Goal: Transaction & Acquisition: Book appointment/travel/reservation

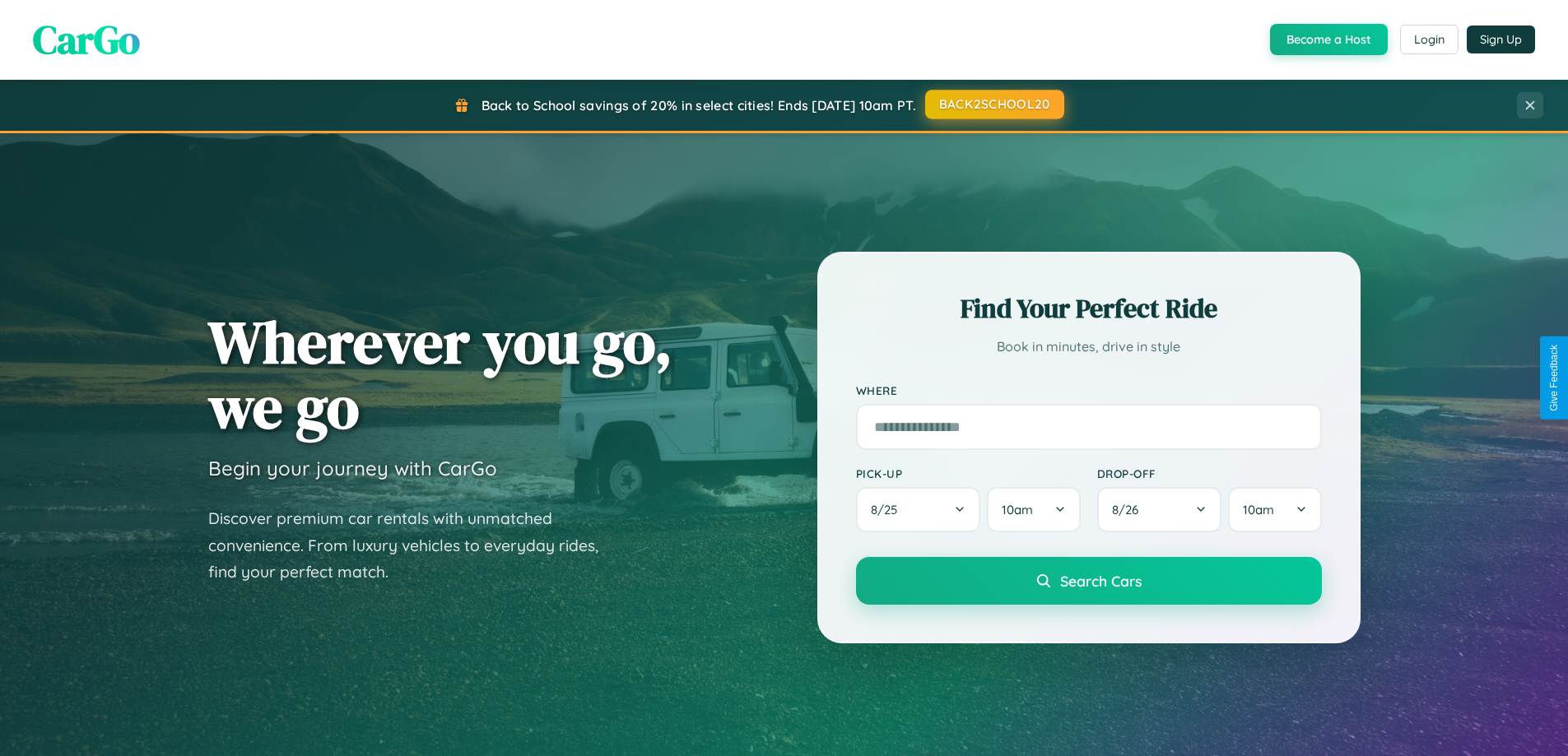
click at [994, 104] on button "BACK2SCHOOL20" at bounding box center [994, 104] width 139 height 30
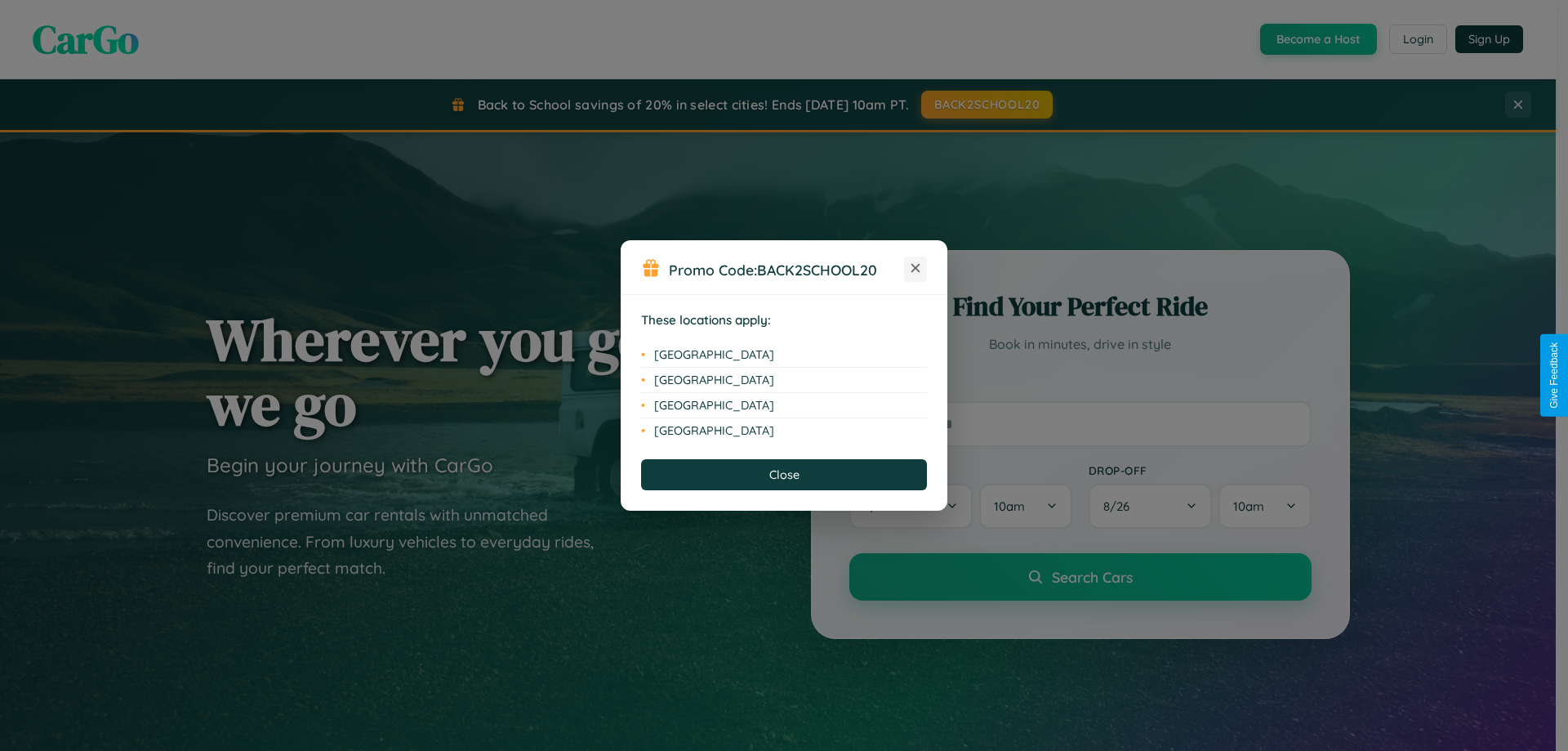
click at [916, 269] on icon at bounding box center [916, 268] width 9 height 9
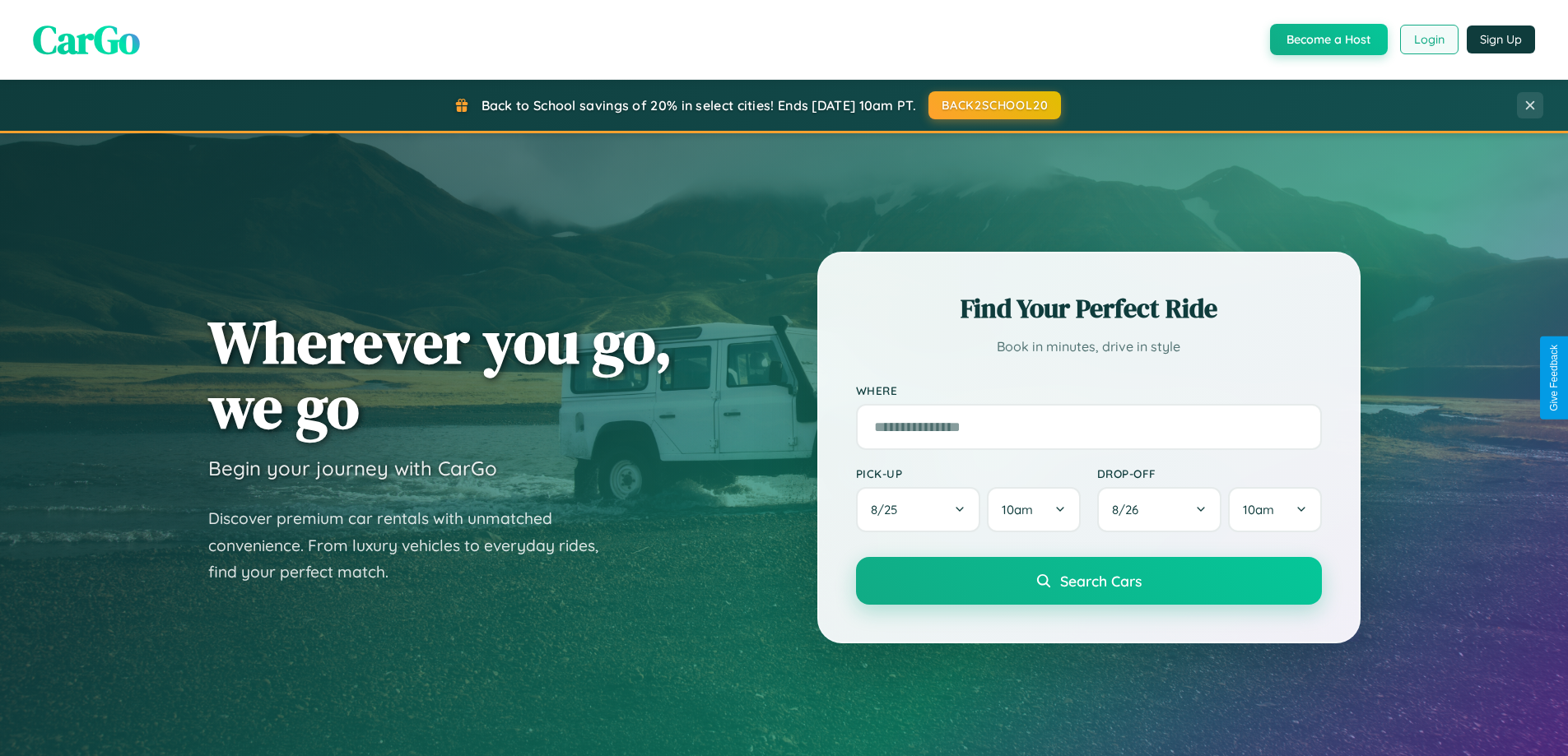
click at [1428, 39] on button "Login" at bounding box center [1428, 39] width 58 height 30
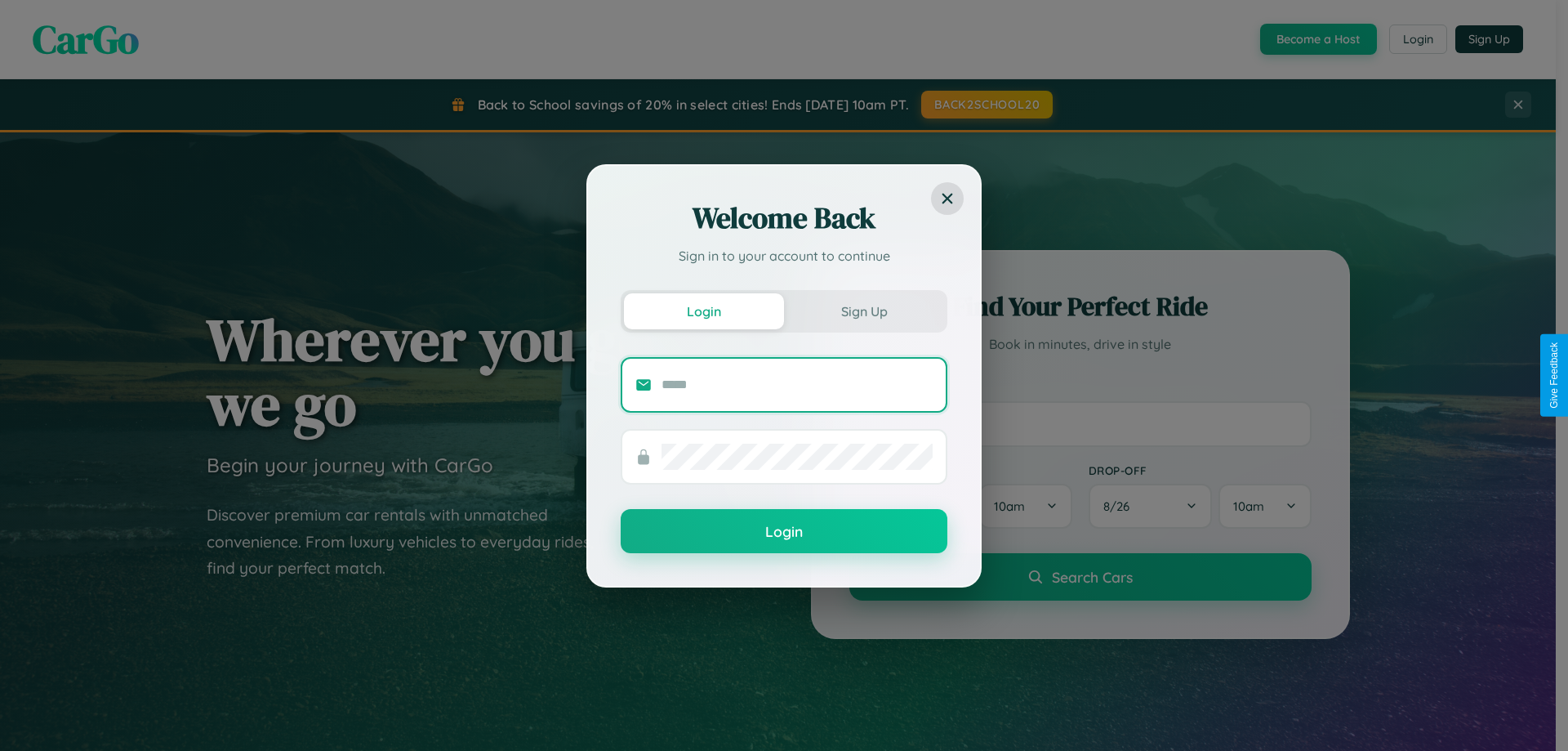
click at [798, 384] on input "text" at bounding box center [797, 384] width 271 height 26
type input "**********"
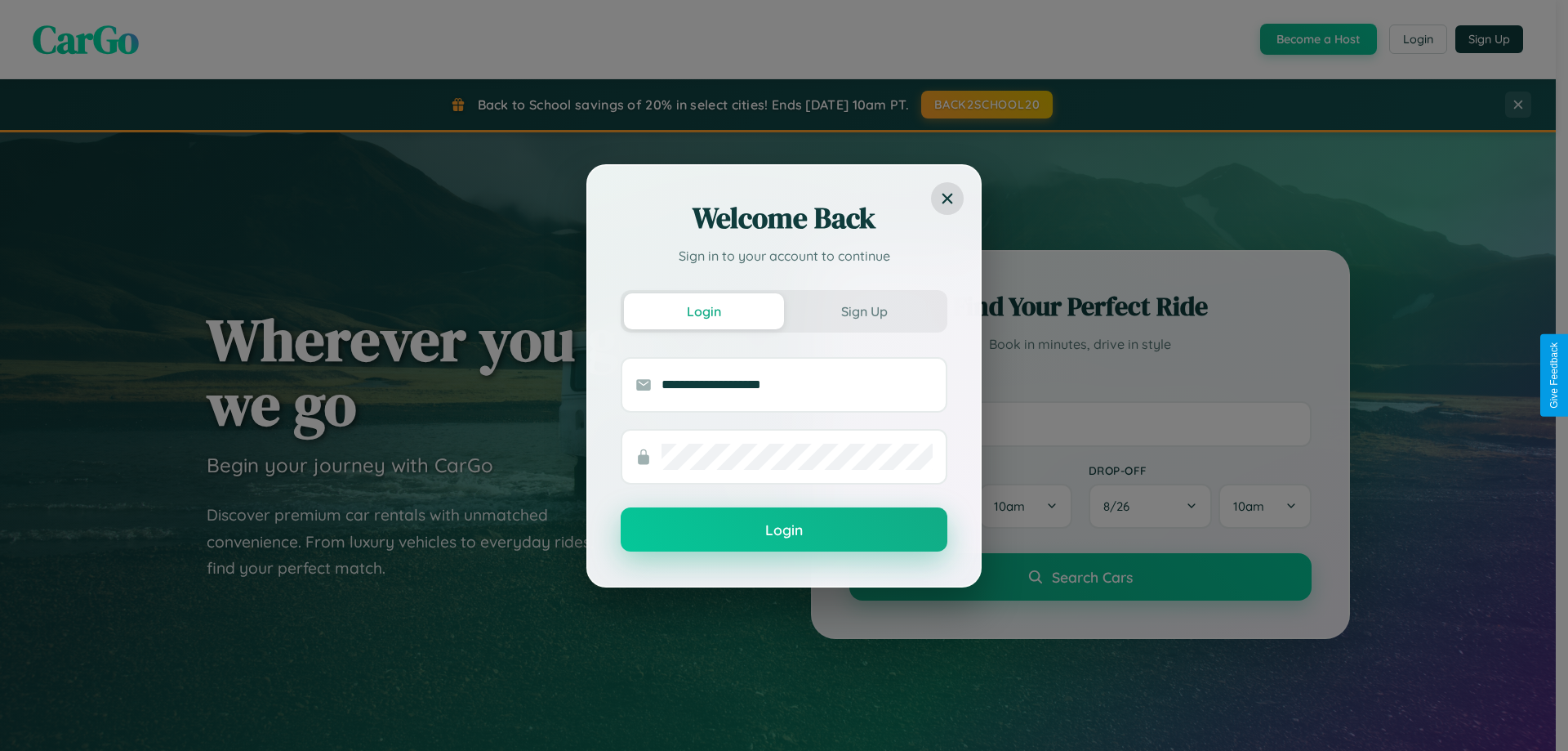
click at [784, 530] on button "Login" at bounding box center [784, 529] width 327 height 44
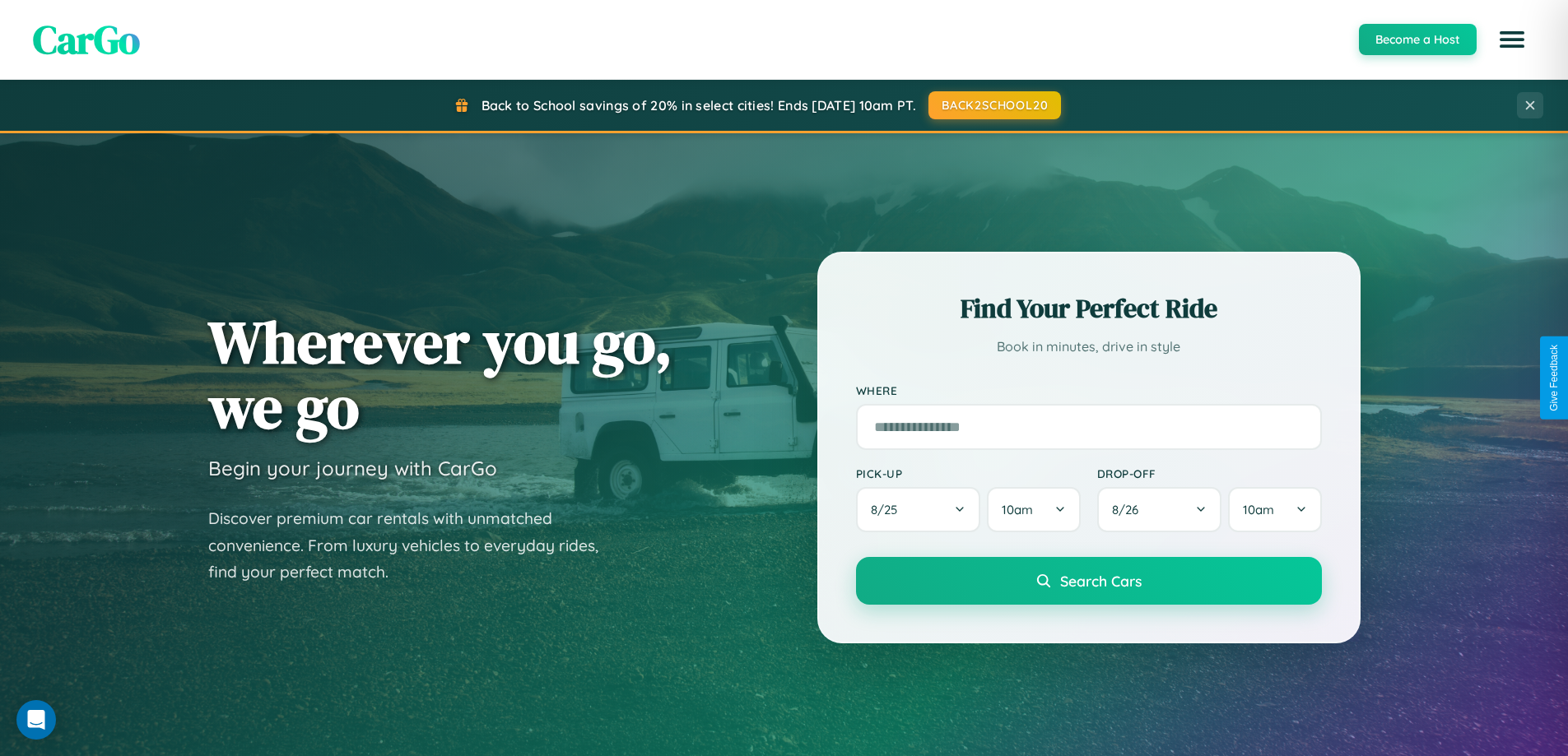
scroll to position [3165, 0]
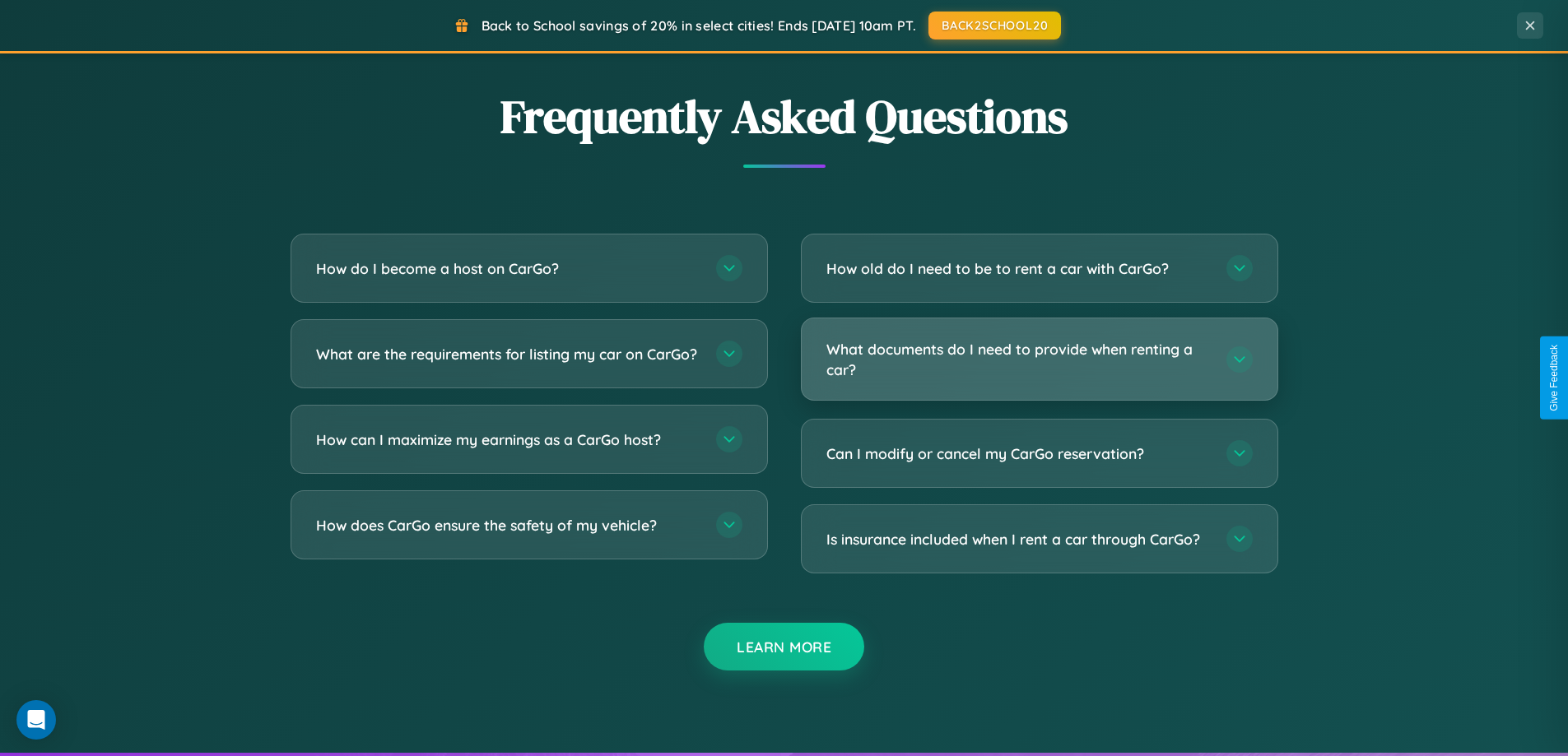
click at [1039, 360] on h3 "What documents do I need to provide when renting a car?" at bounding box center [1017, 358] width 383 height 40
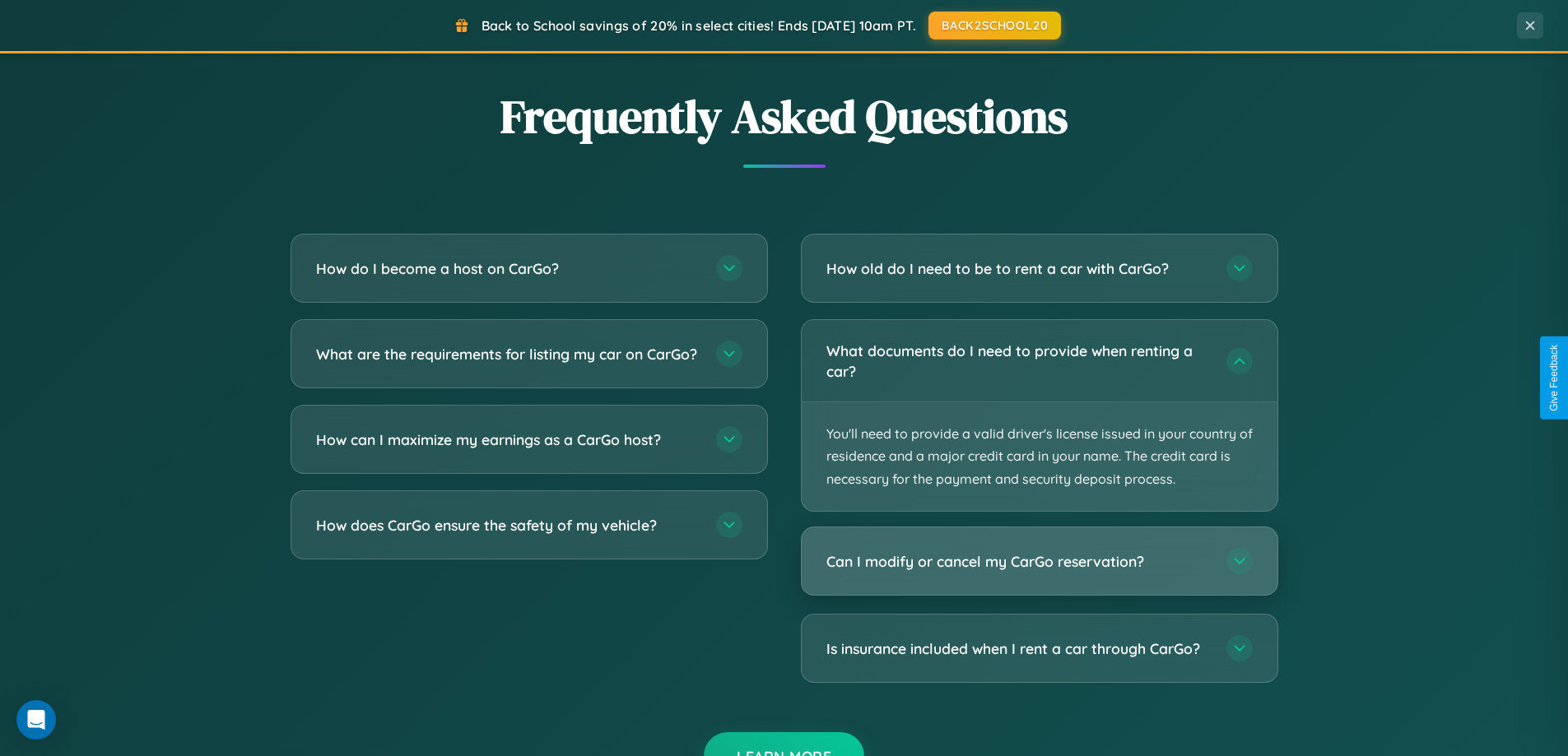
click at [1039, 562] on h3 "Can I modify or cancel my CarGo reservation?" at bounding box center [1017, 561] width 383 height 21
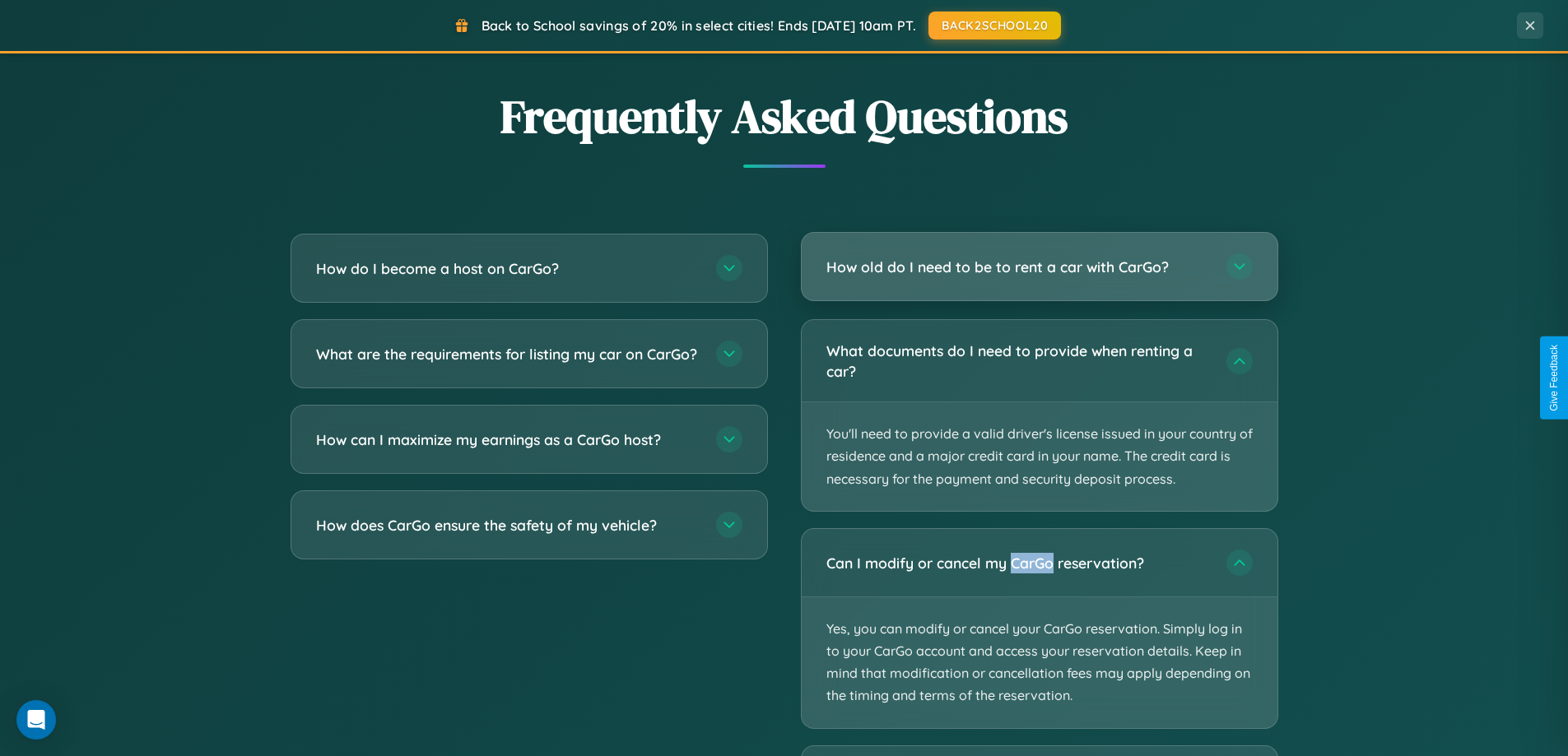
click at [1039, 268] on h3 "How old do I need to be to rent a car with CarGo?" at bounding box center [1017, 267] width 383 height 21
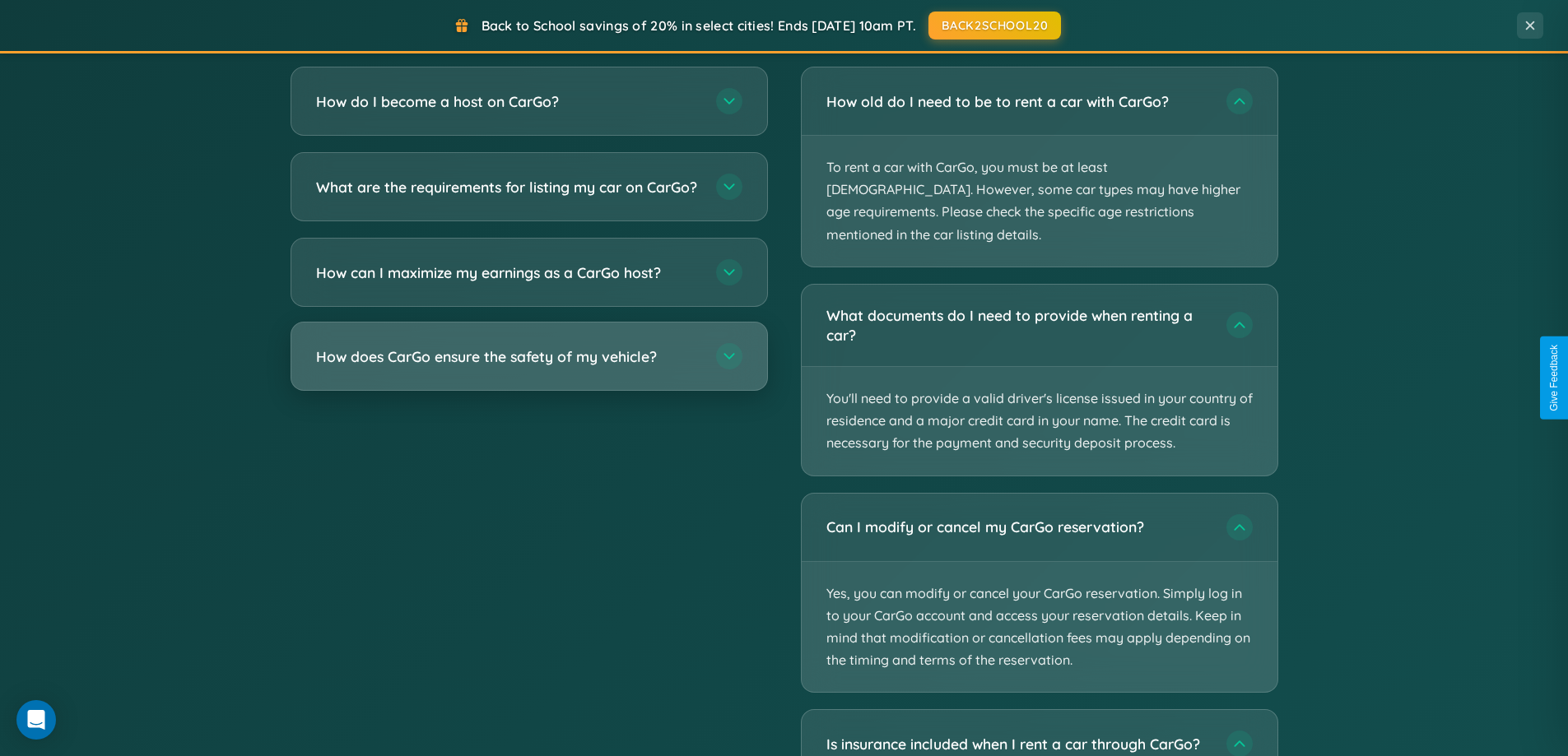
click at [528, 367] on h3 "How does CarGo ensure the safety of my vehicle?" at bounding box center [507, 356] width 383 height 21
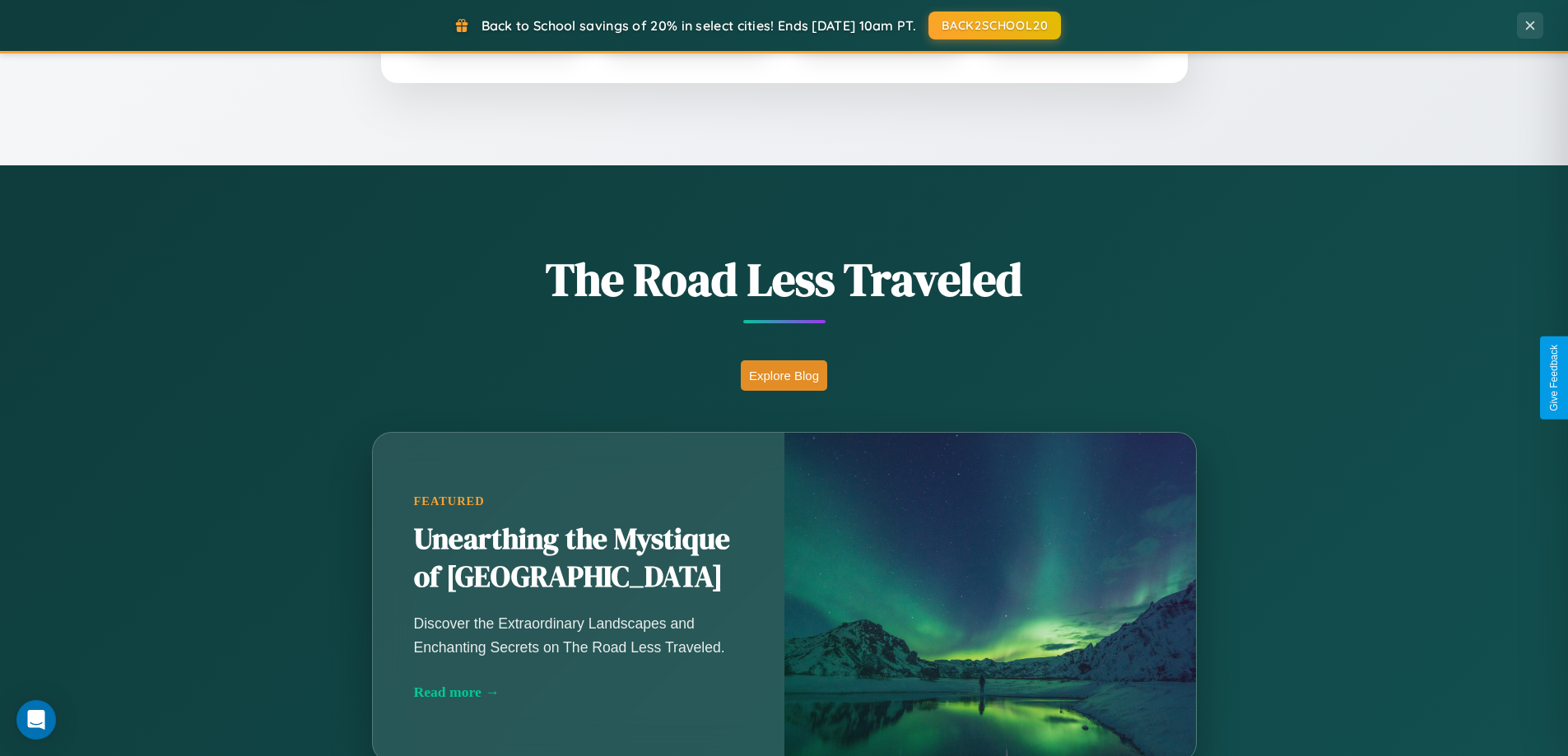
scroll to position [1132, 0]
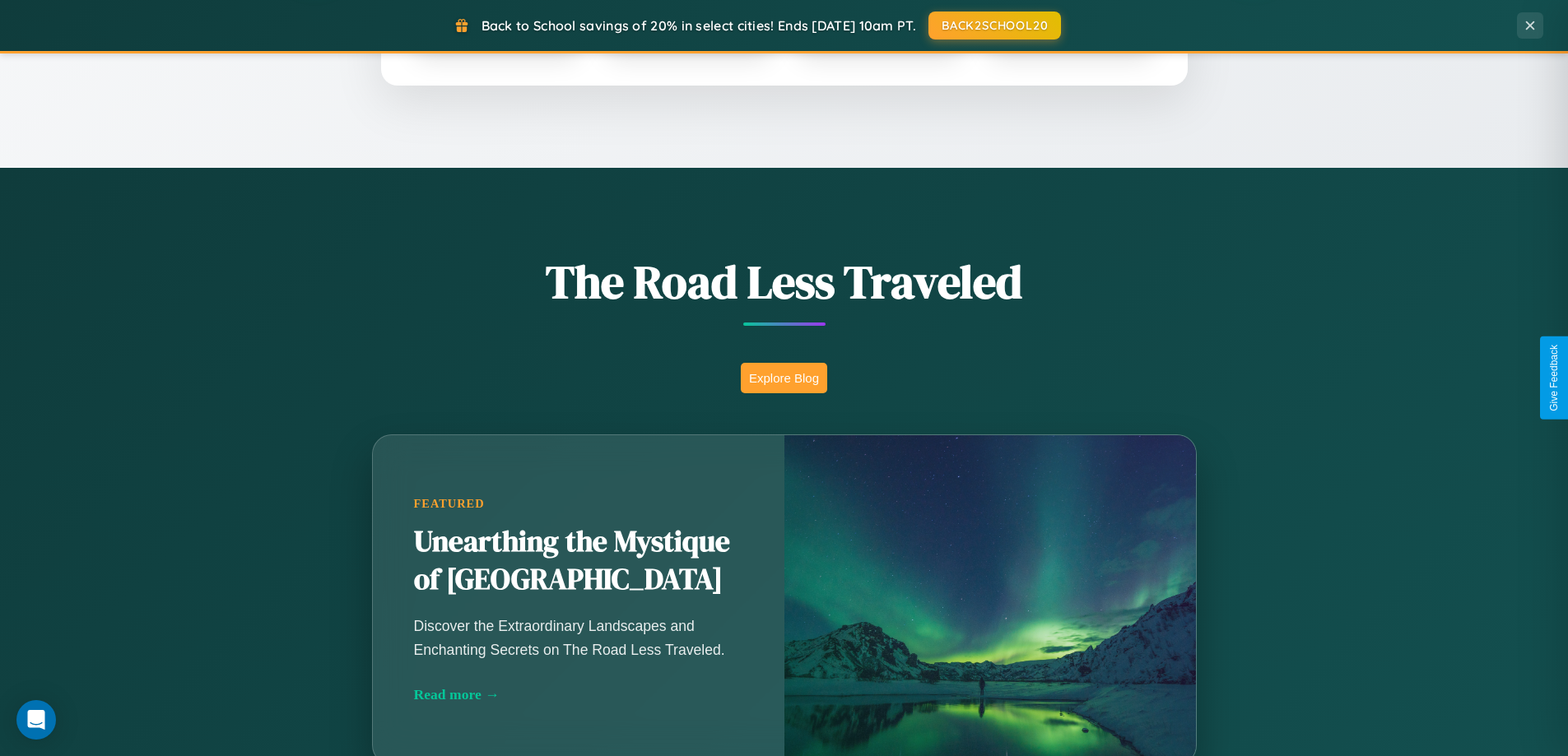
click at [783, 378] on button "Explore Blog" at bounding box center [784, 378] width 87 height 31
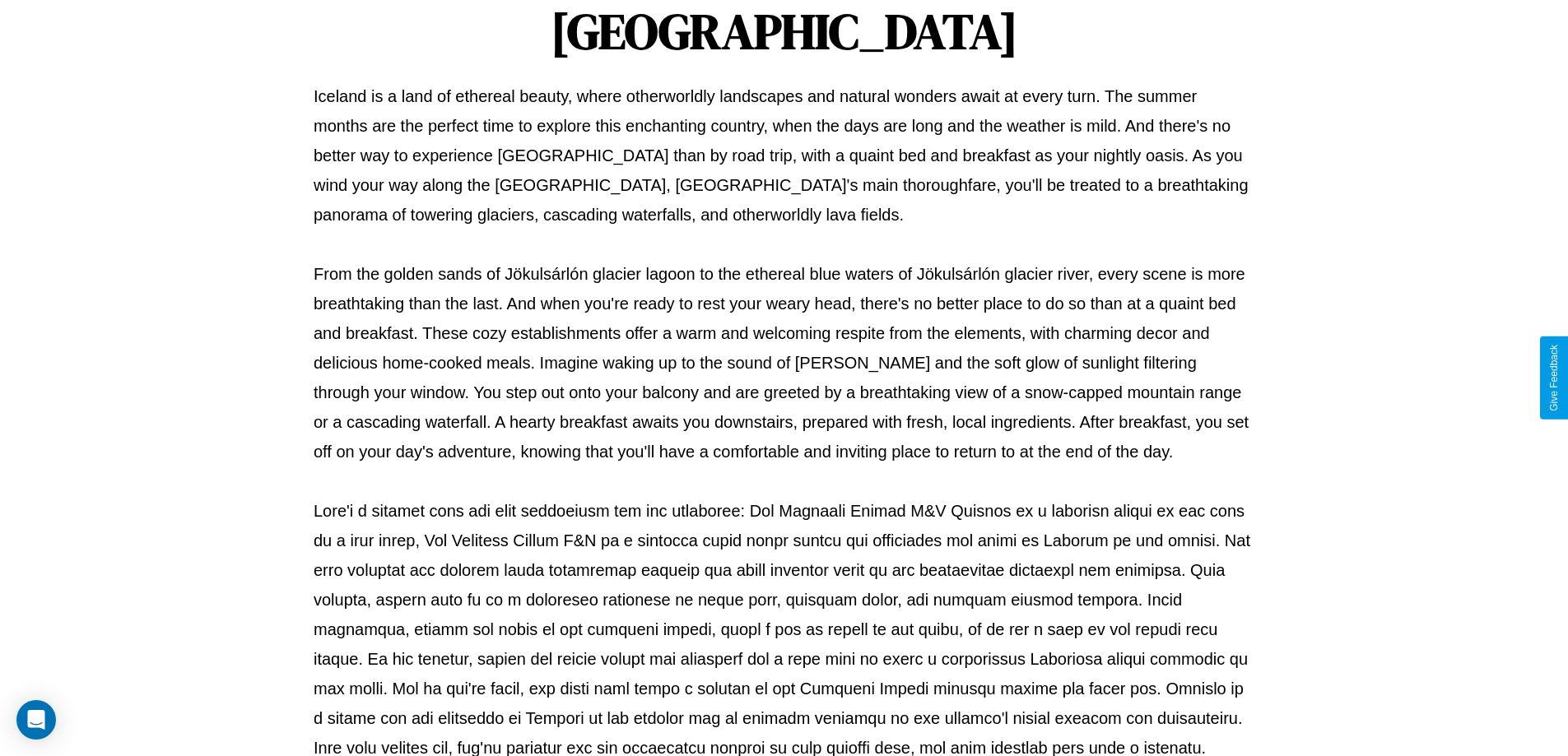
scroll to position [533, 0]
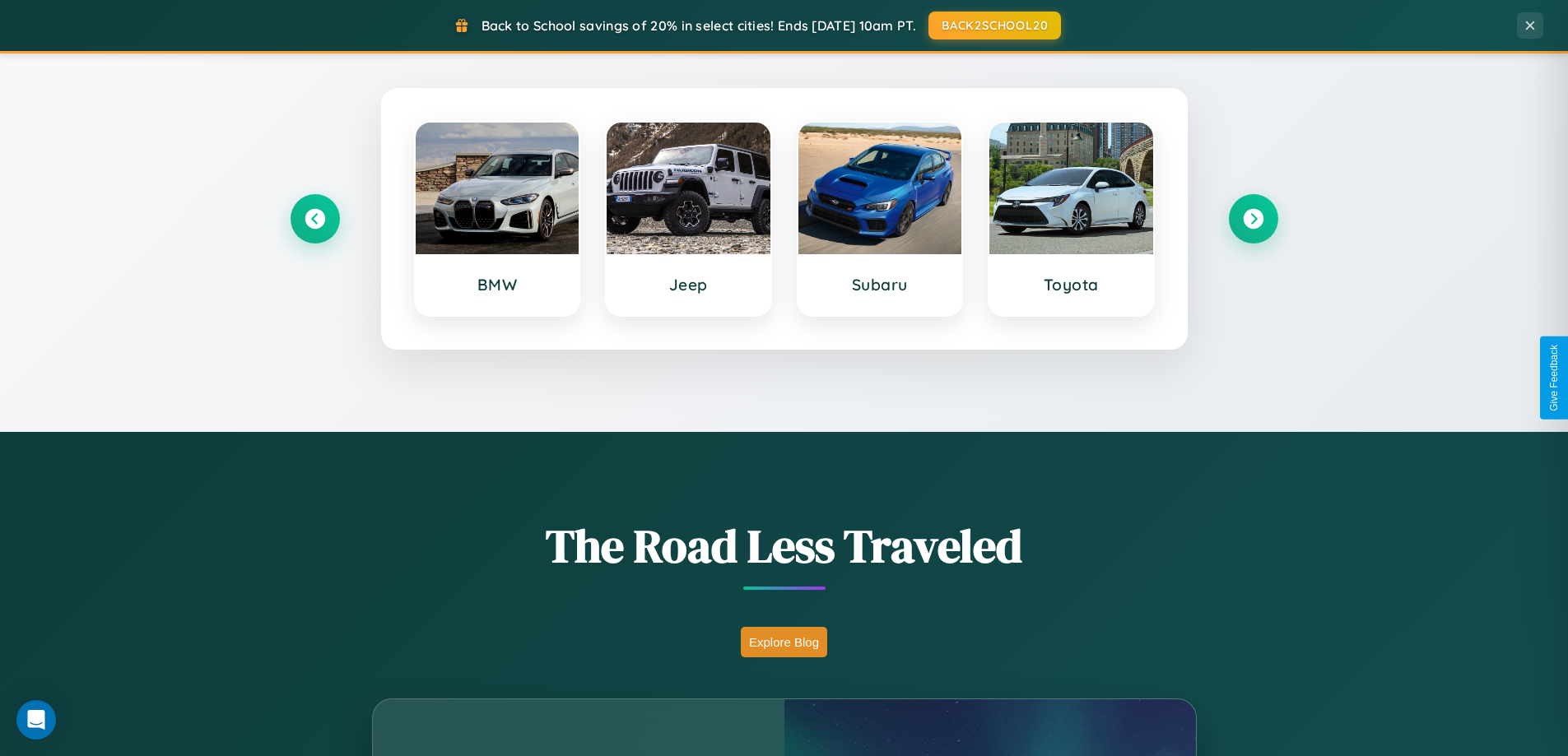
scroll to position [709, 0]
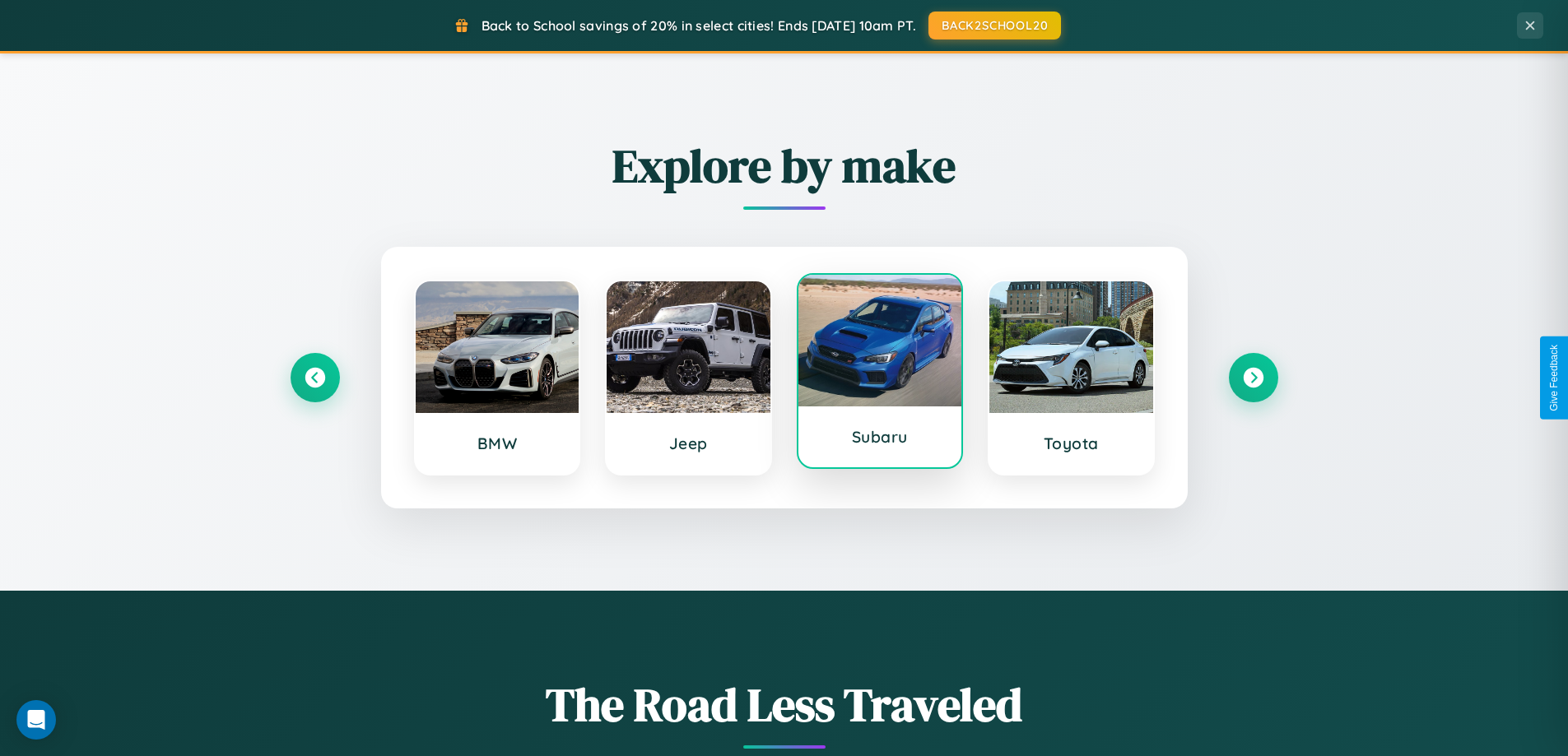
click at [879, 377] on div at bounding box center [881, 341] width 163 height 132
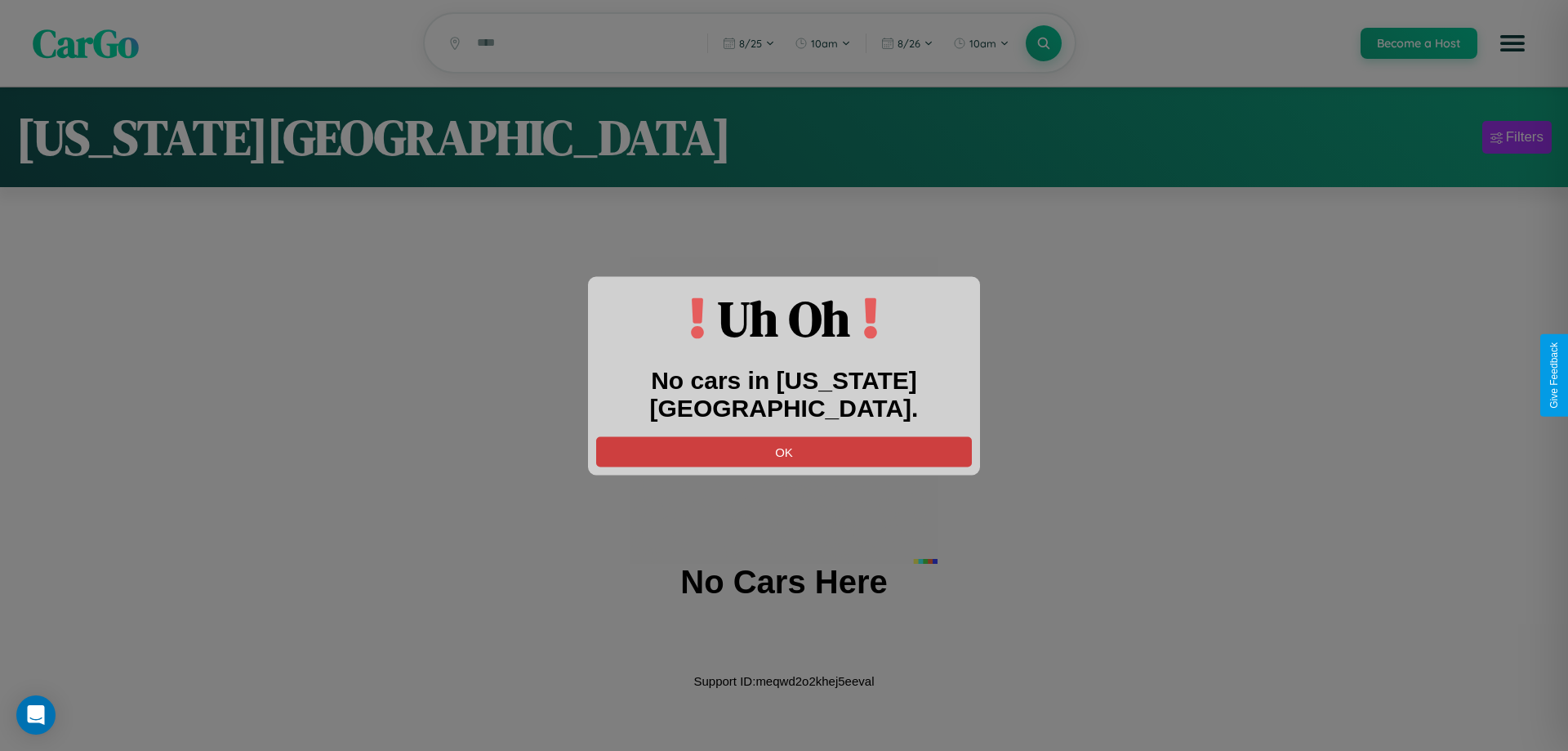
click at [784, 436] on button "OK" at bounding box center [784, 451] width 375 height 30
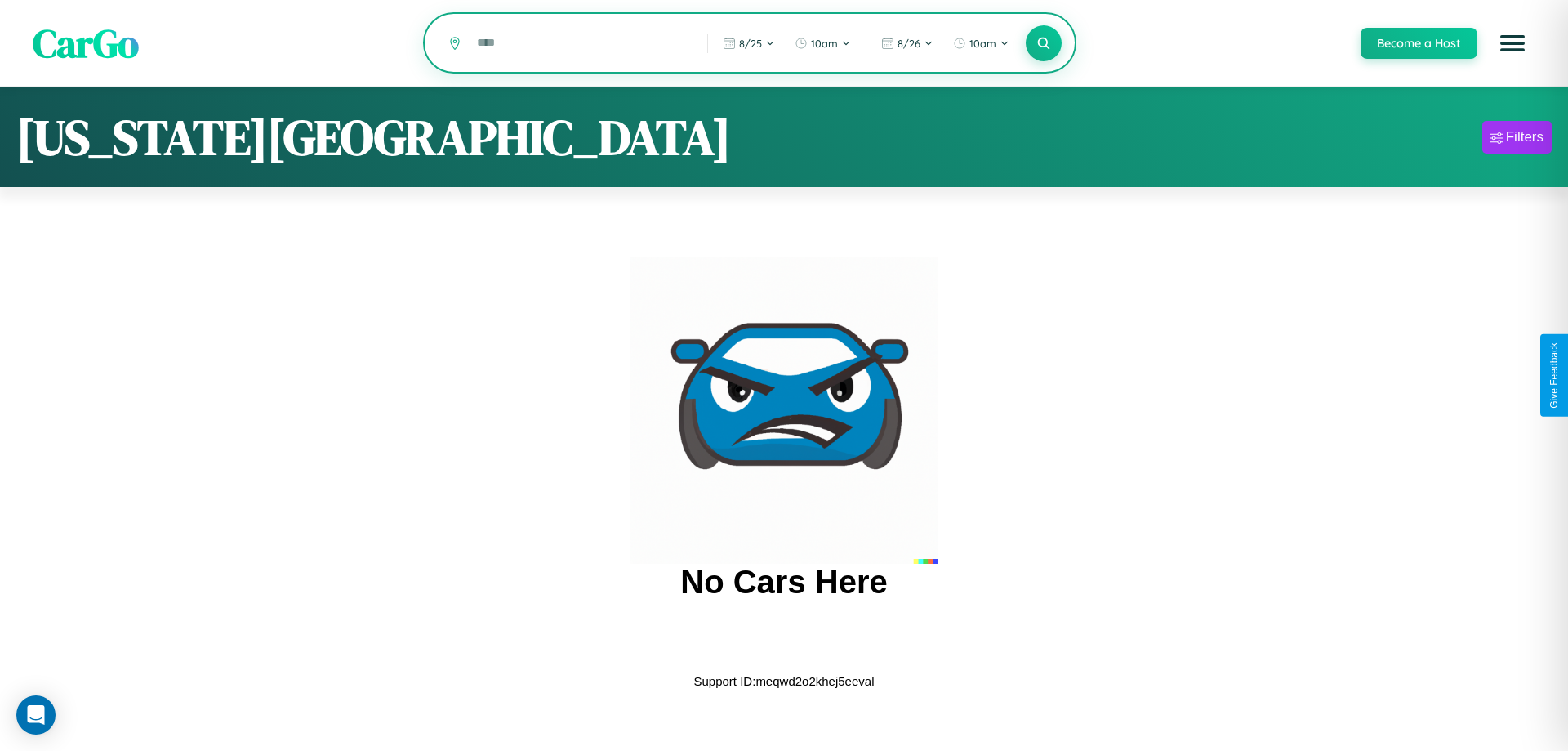
click at [580, 44] on input "text" at bounding box center [580, 42] width 222 height 28
click at [1043, 44] on icon at bounding box center [1044, 43] width 16 height 16
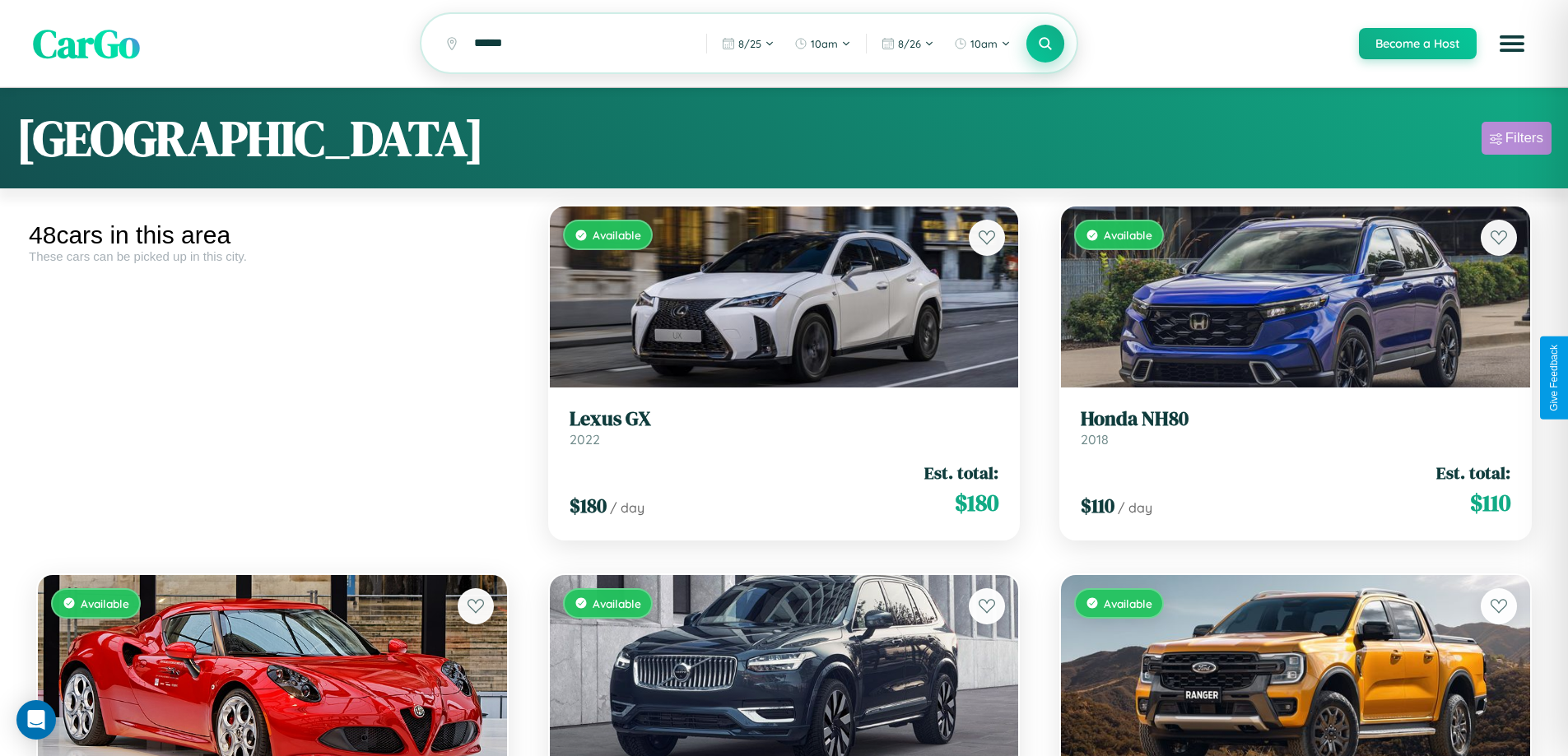
click at [1516, 141] on div "Filters" at bounding box center [1524, 138] width 37 height 17
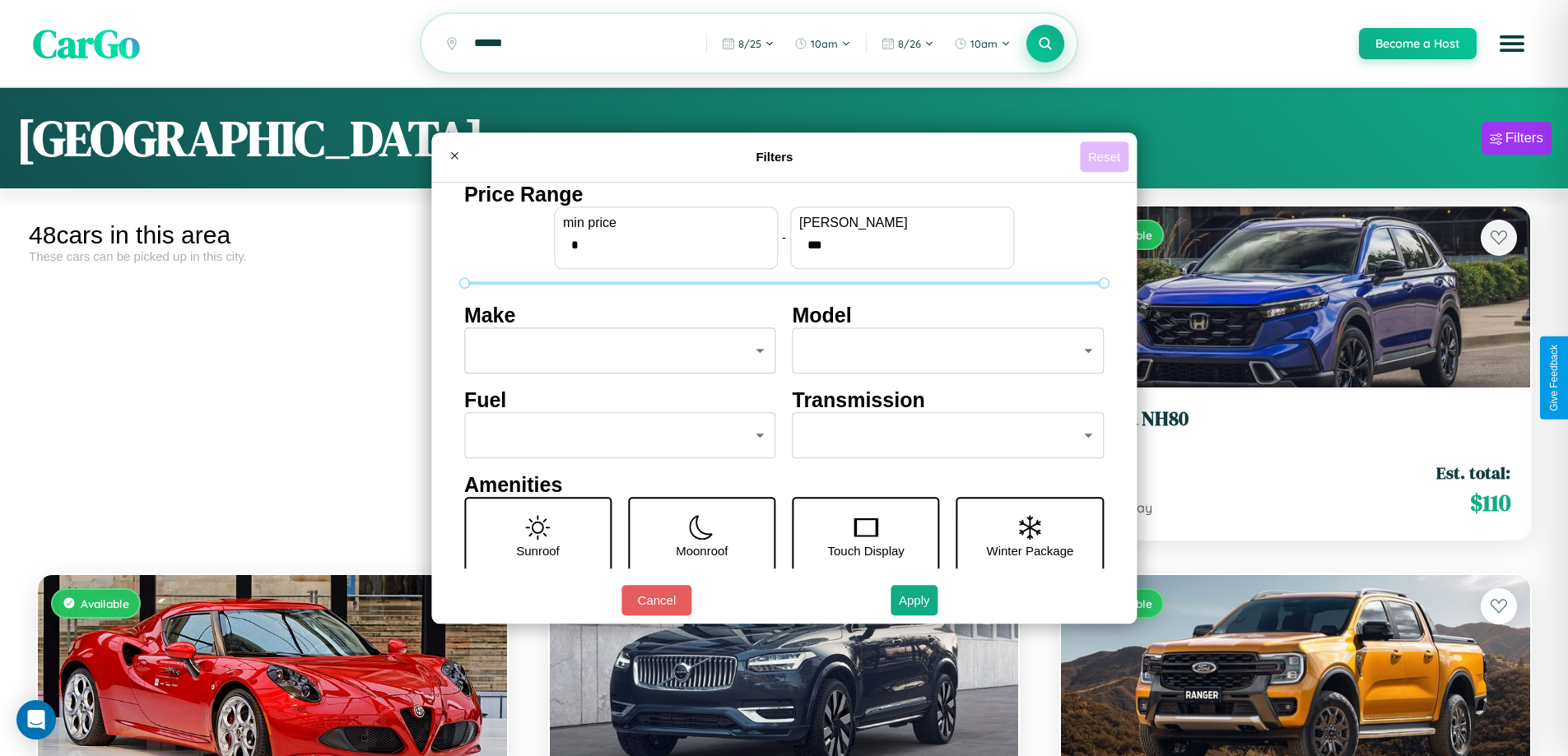
click at [1106, 157] on button "Reset" at bounding box center [1103, 157] width 48 height 31
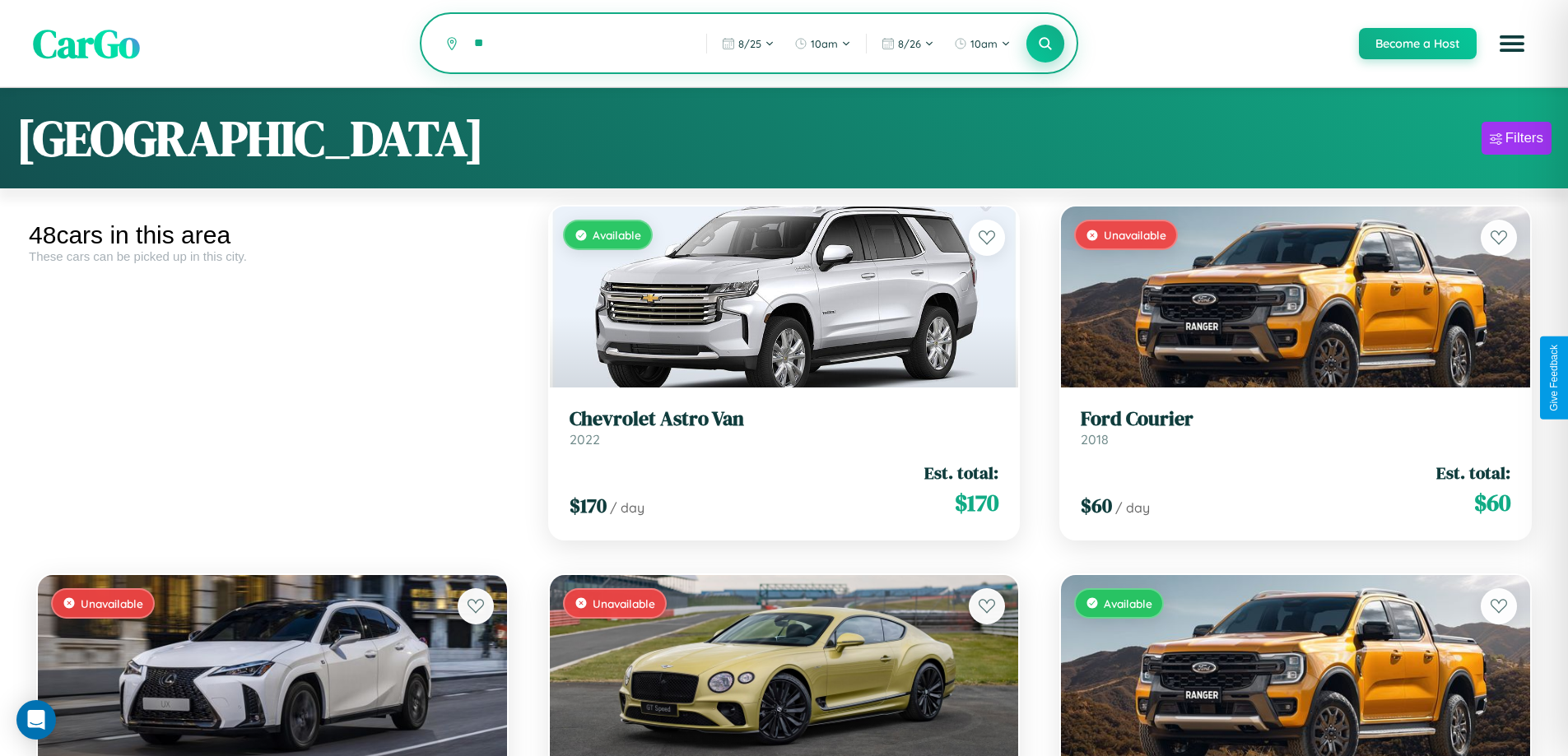
type input "*"
type input "*******"
click at [1044, 44] on icon at bounding box center [1046, 43] width 16 height 16
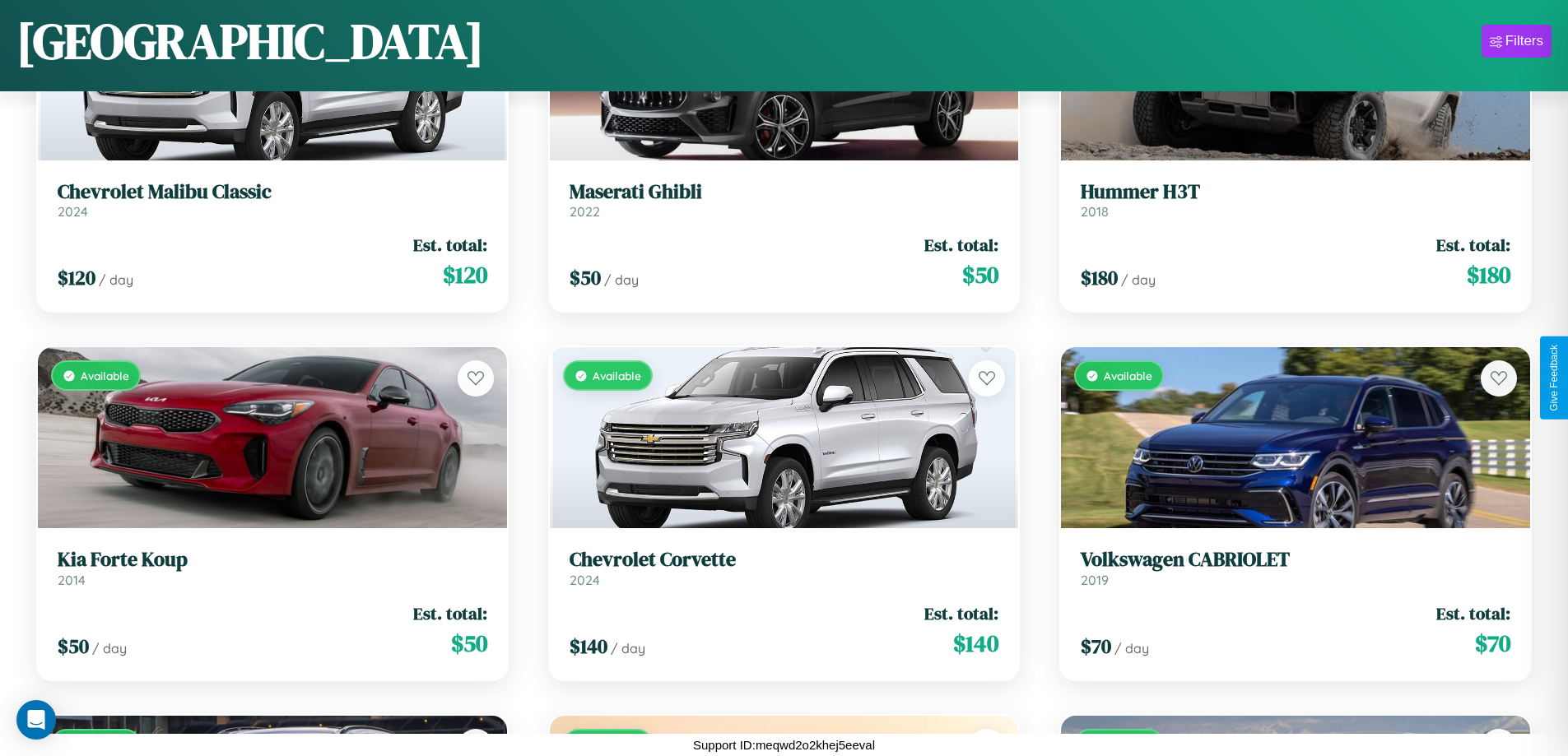
scroll to position [2073, 0]
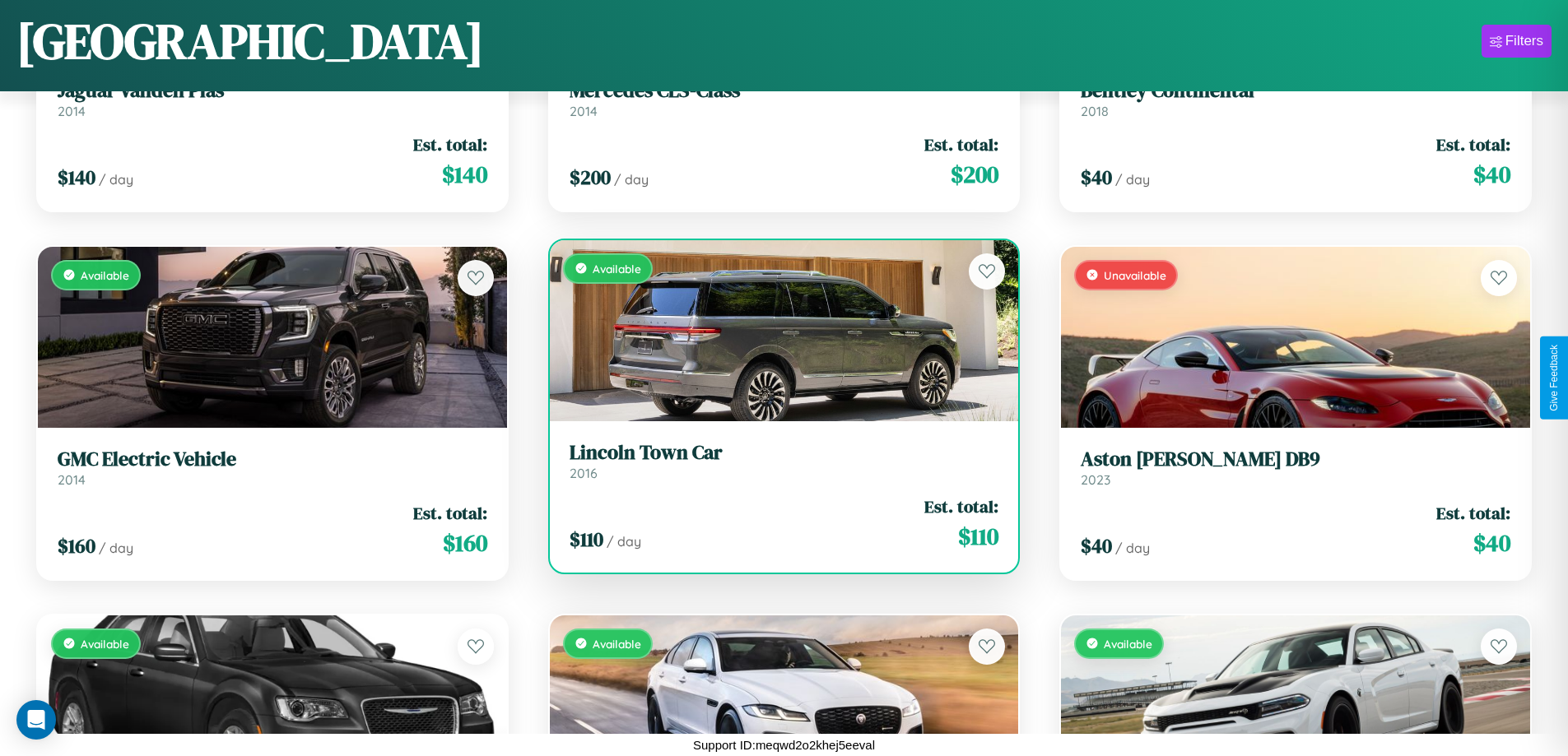
click at [777, 468] on link "Lincoln Town Car 2016" at bounding box center [784, 461] width 429 height 40
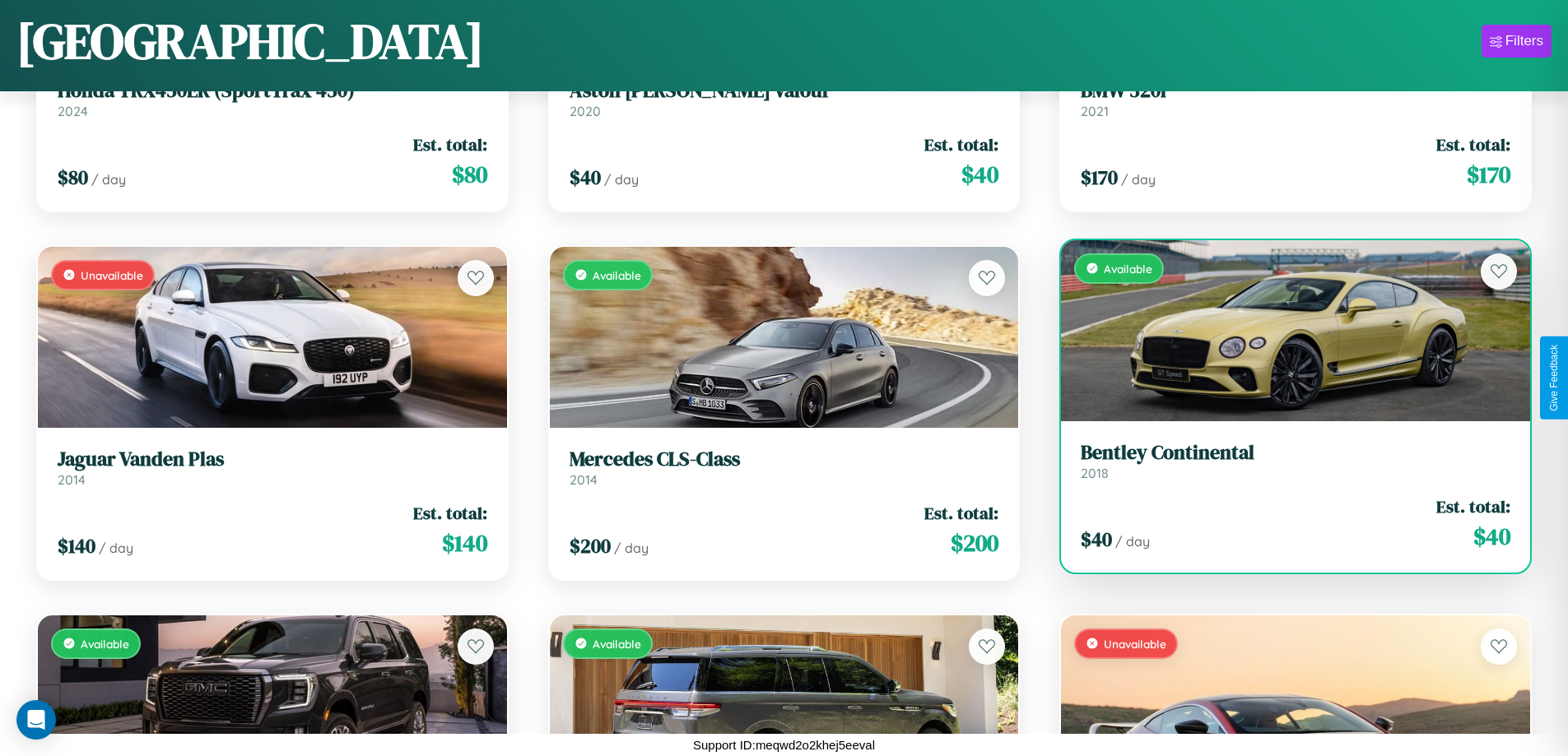
click at [1284, 468] on link "Bentley Continental 2018" at bounding box center [1295, 461] width 429 height 40
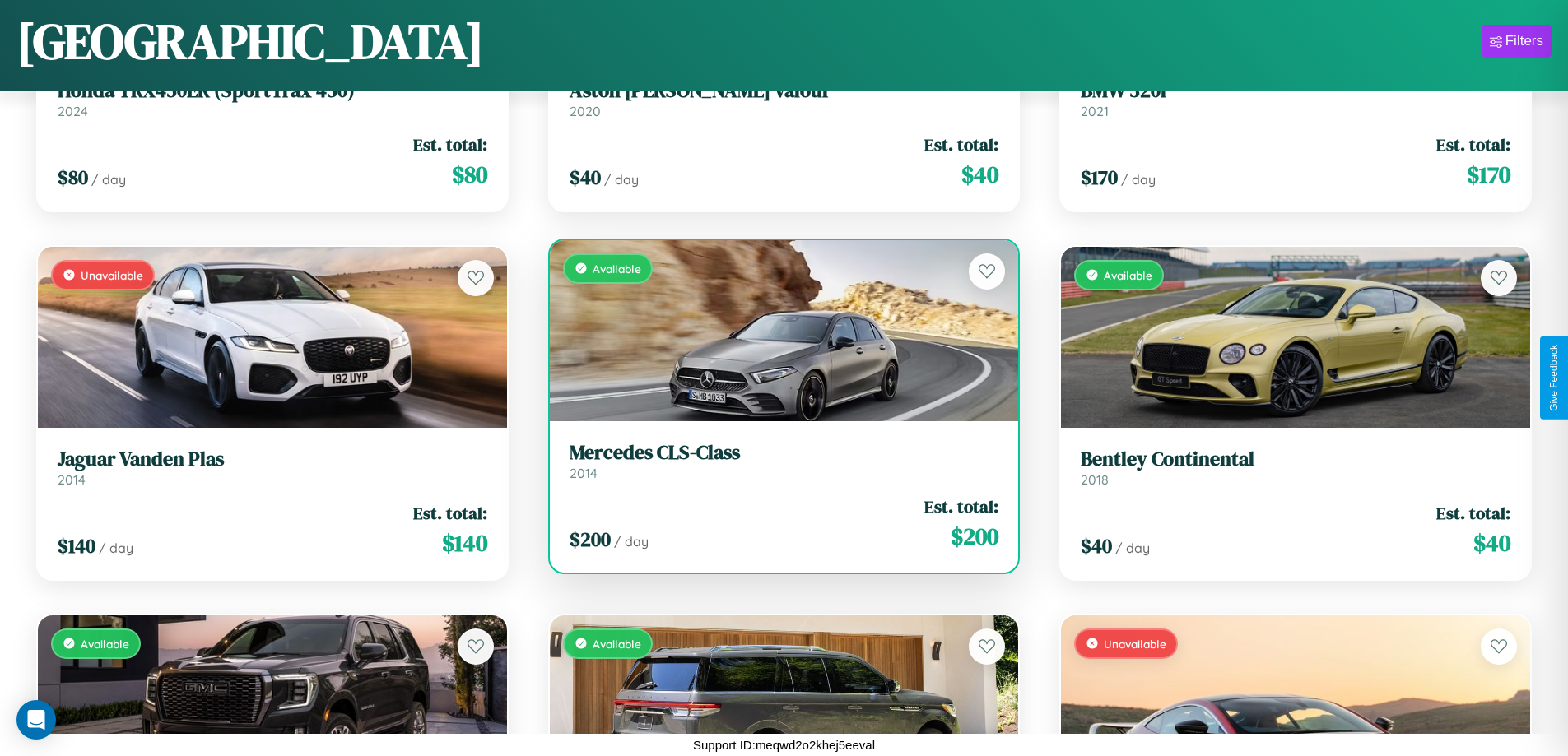
scroll to position [969, 0]
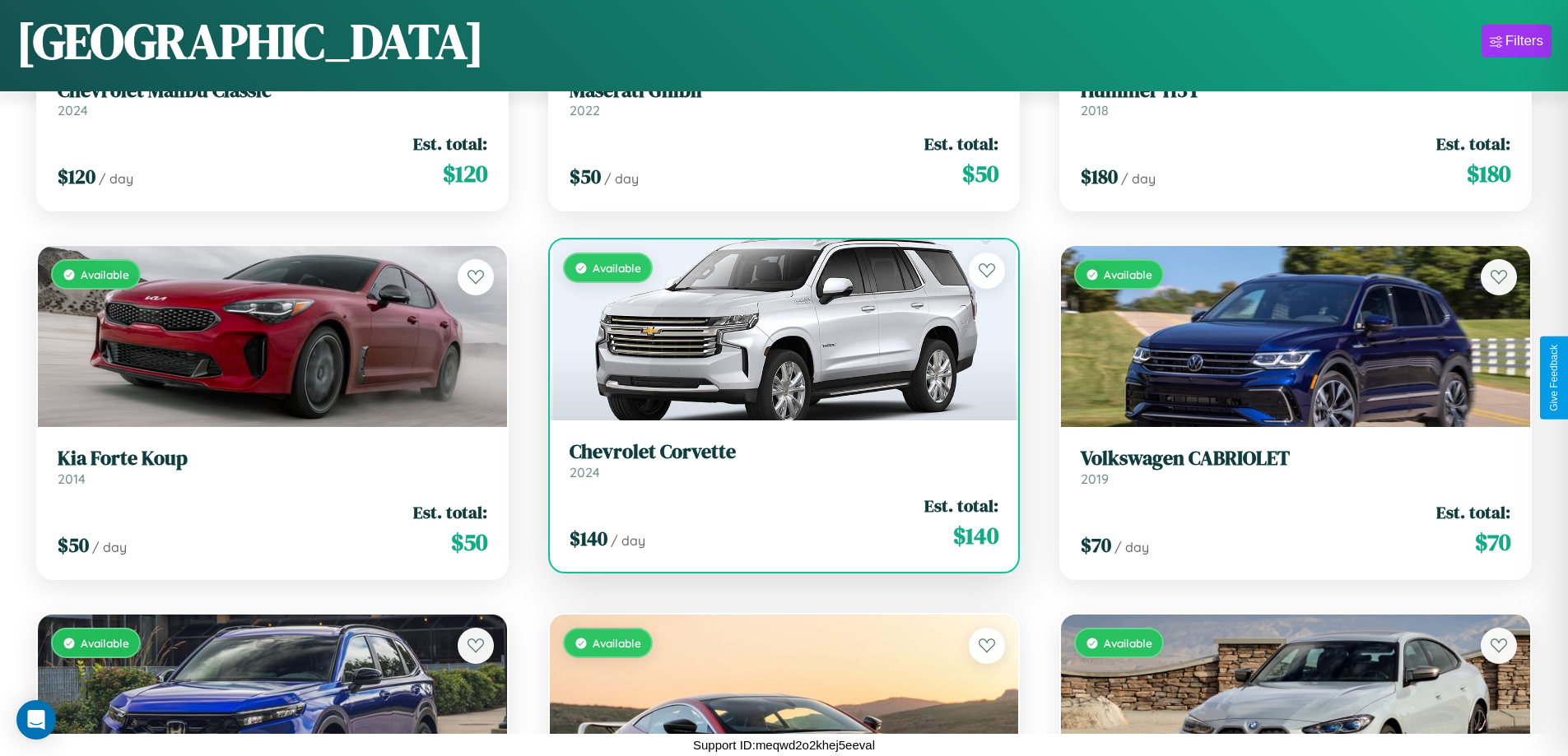
click at [777, 460] on h3 "Chevrolet Corvette" at bounding box center [784, 452] width 429 height 24
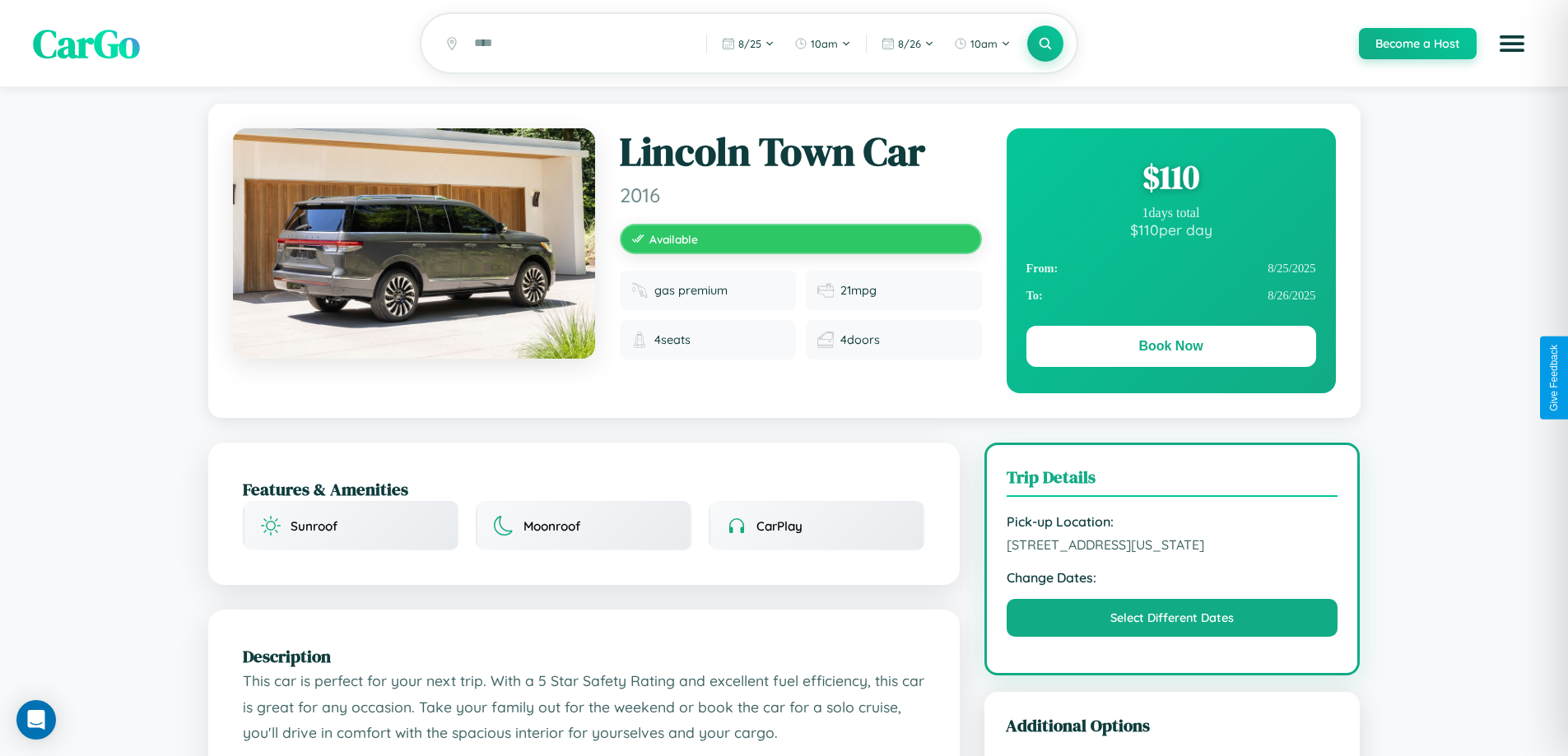
scroll to position [138, 0]
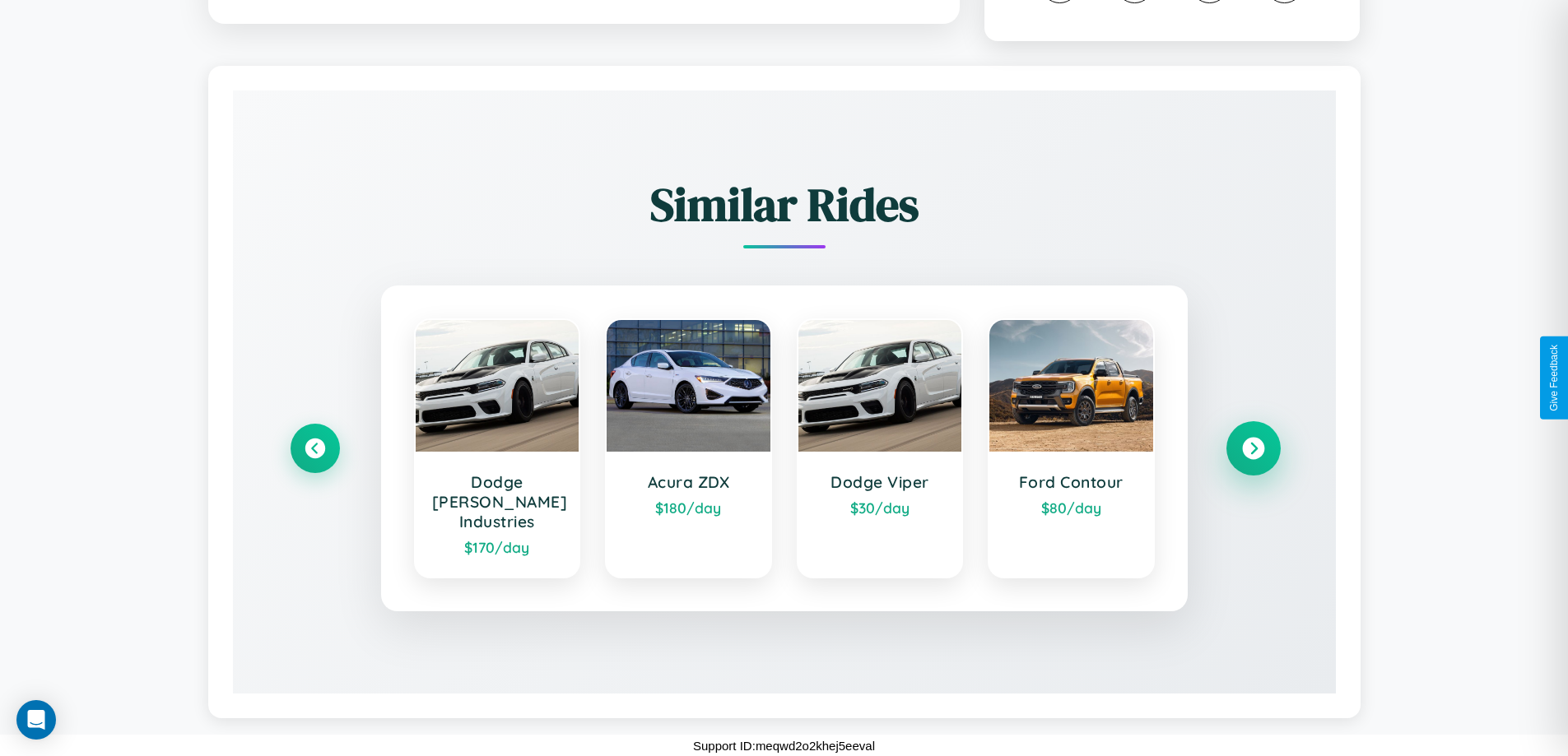
click at [1253, 458] on icon at bounding box center [1253, 449] width 23 height 23
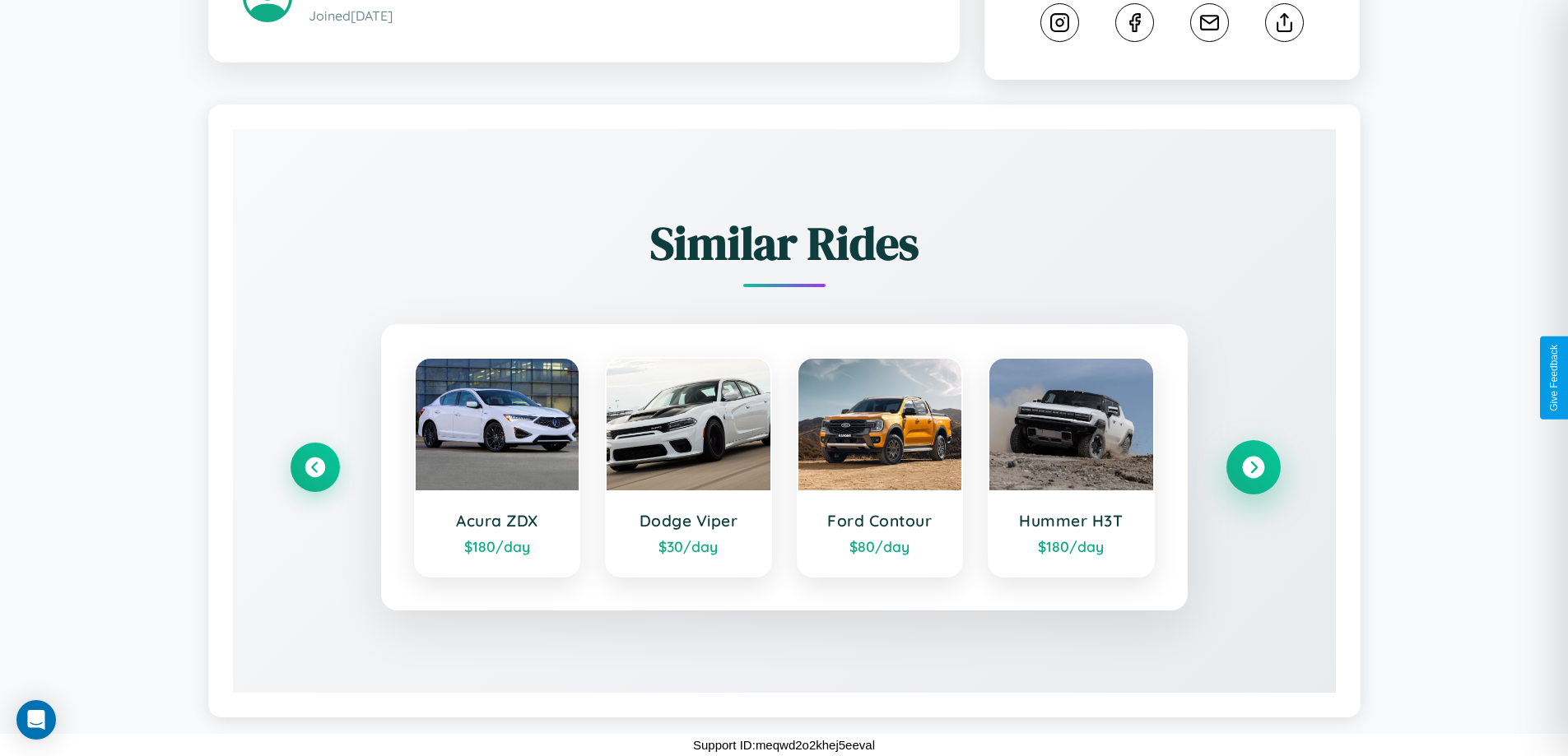
scroll to position [913, 0]
click at [1253, 468] on icon at bounding box center [1253, 468] width 23 height 23
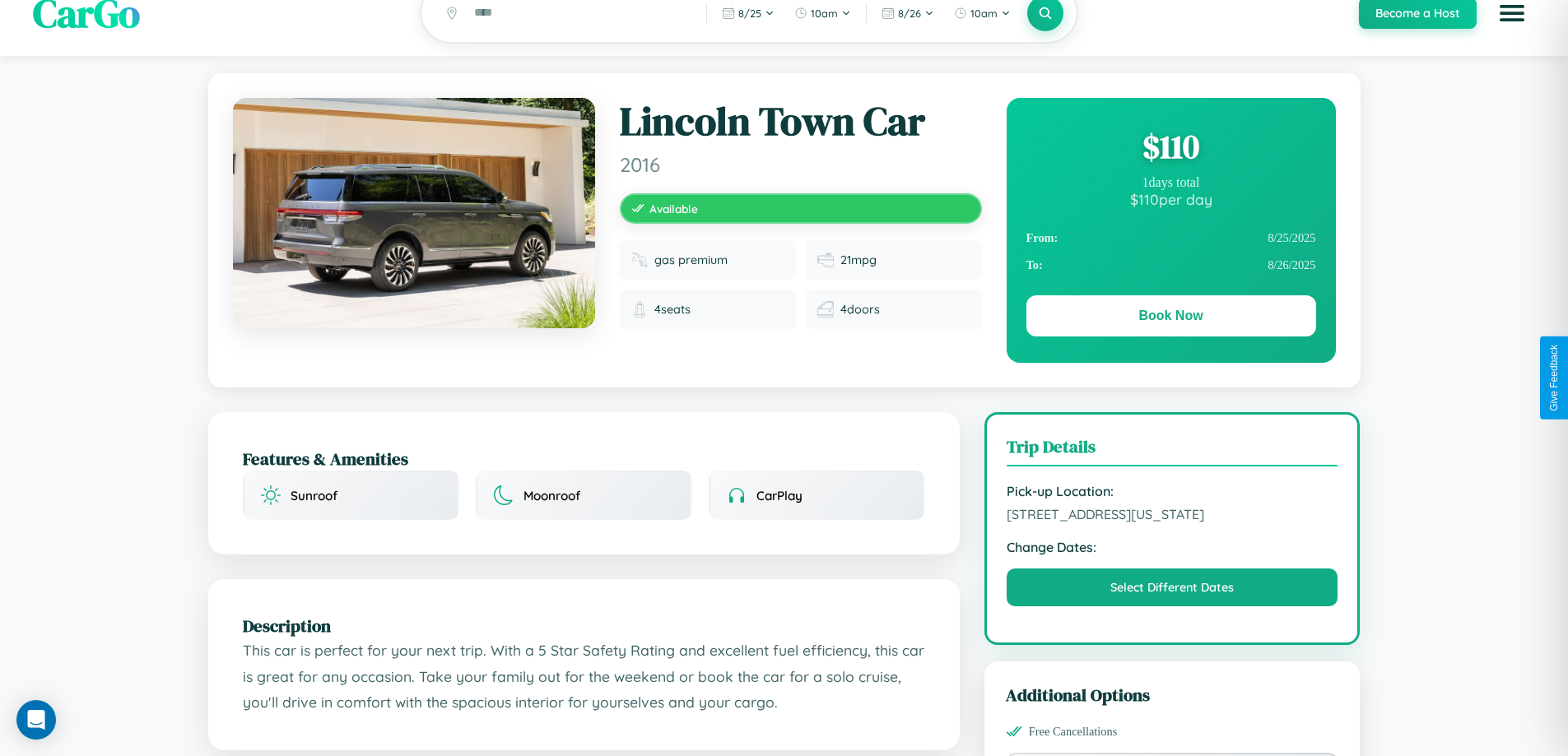
scroll to position [0, 0]
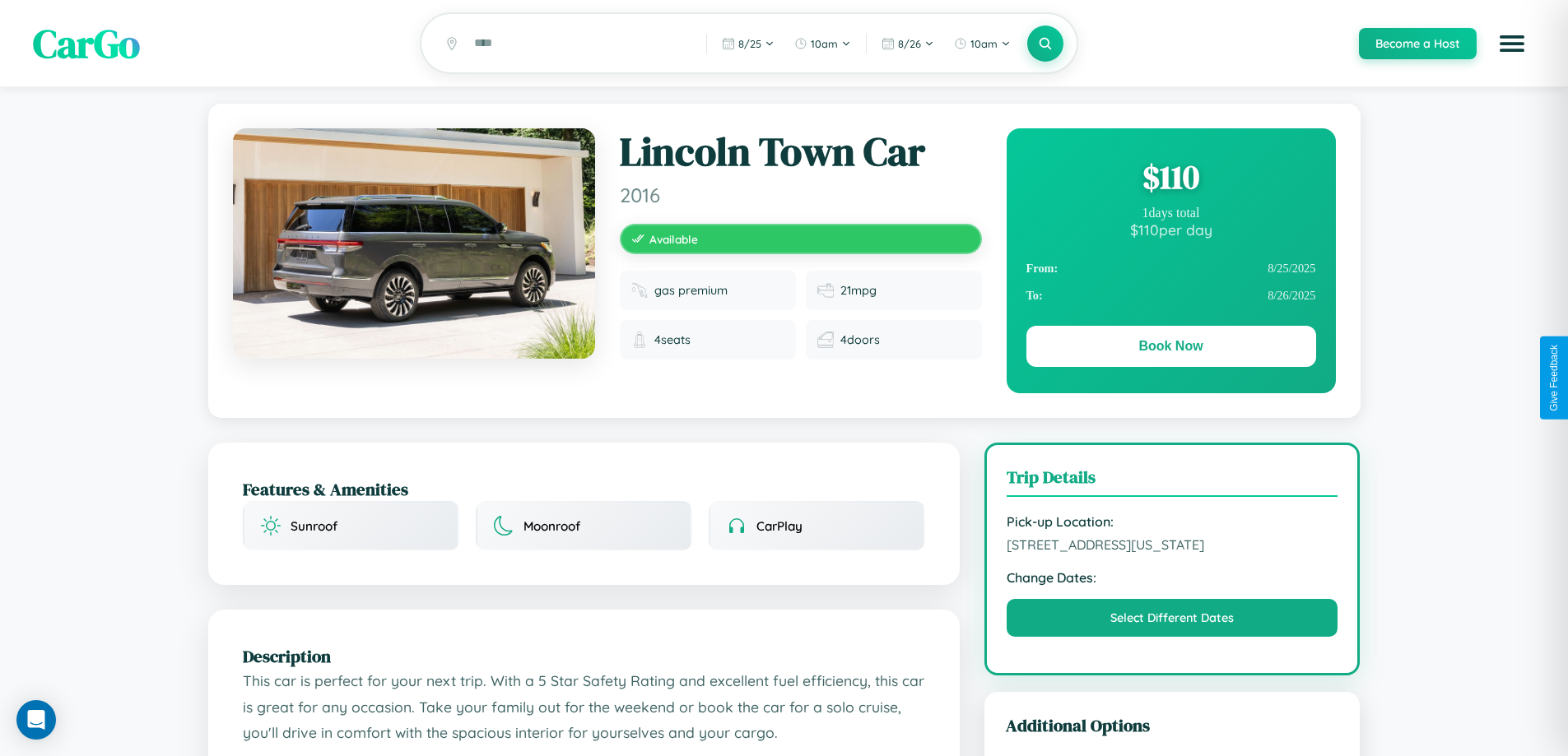
click at [1170, 179] on div "$ 110" at bounding box center [1171, 176] width 290 height 44
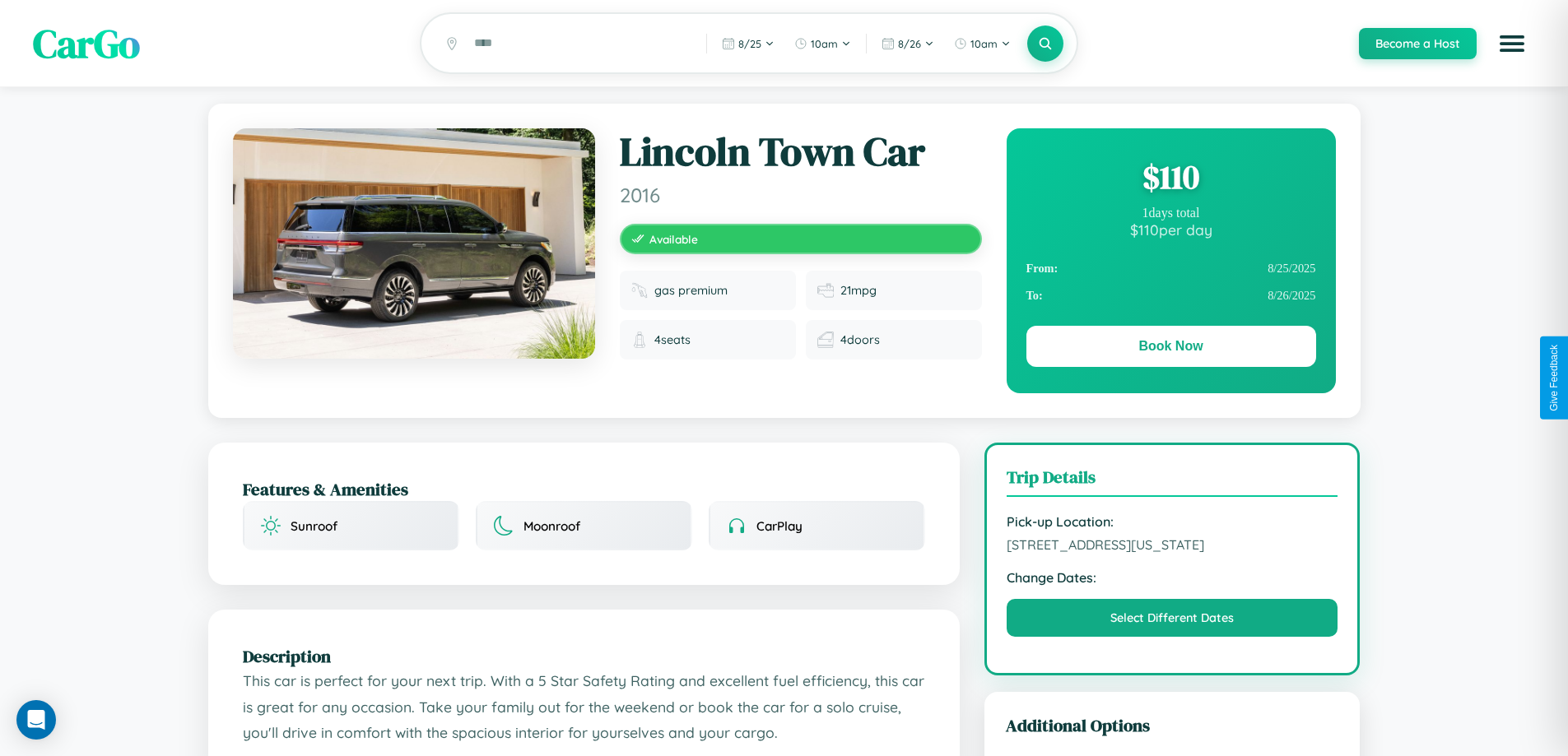
click at [1170, 179] on div "$ 110" at bounding box center [1171, 176] width 290 height 44
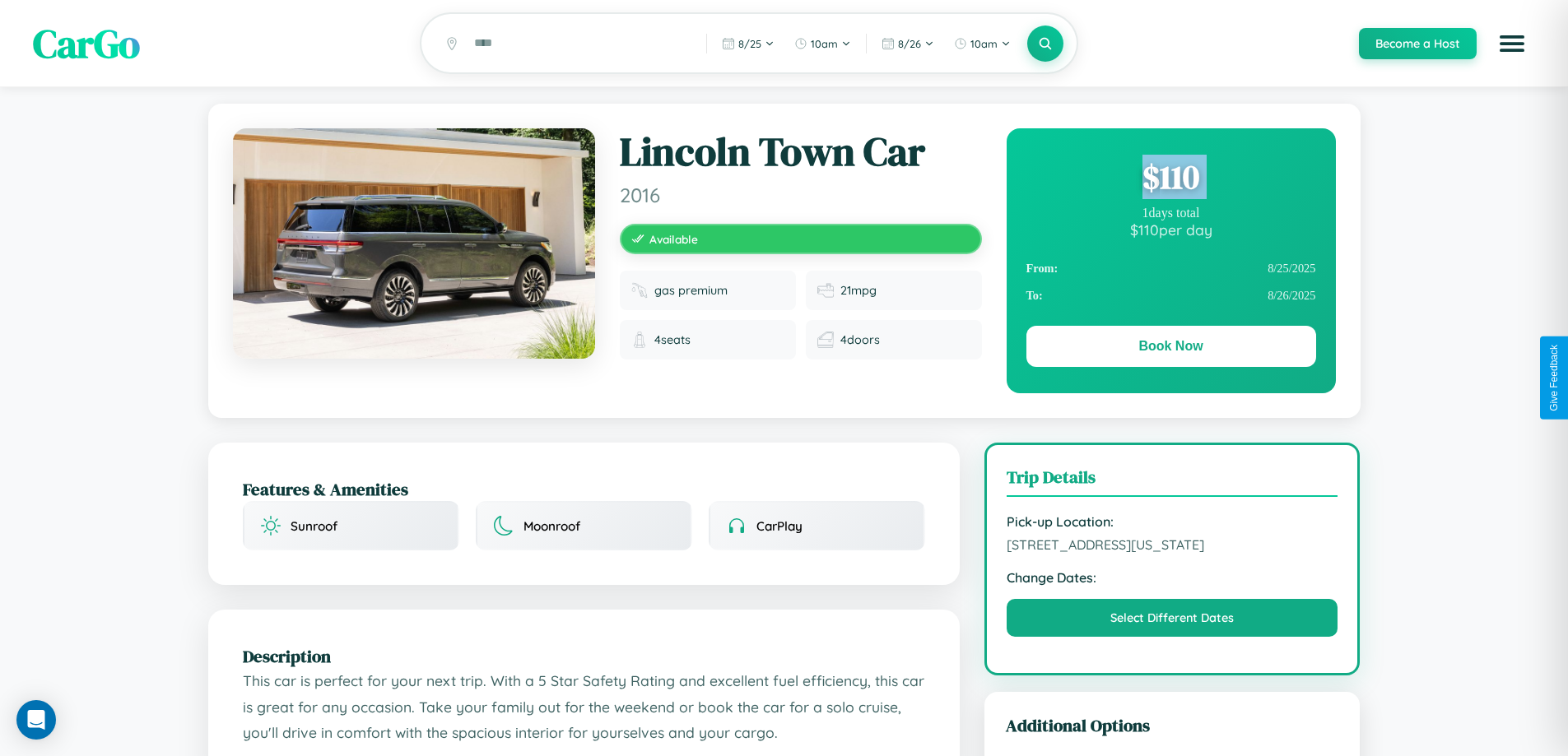
click at [1170, 179] on div "$ 110" at bounding box center [1171, 176] width 290 height 44
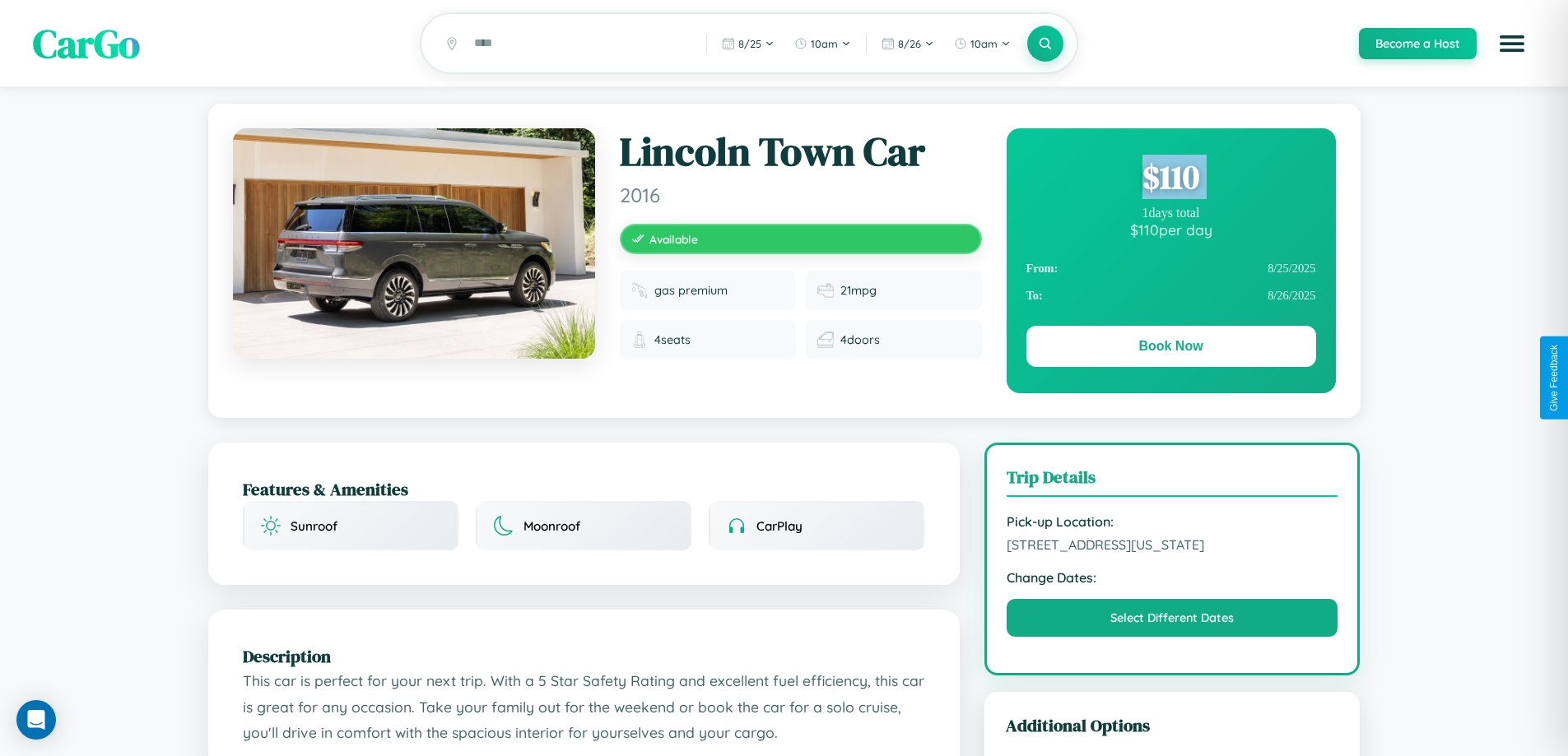
click at [1170, 179] on div "$ 110" at bounding box center [1171, 176] width 290 height 44
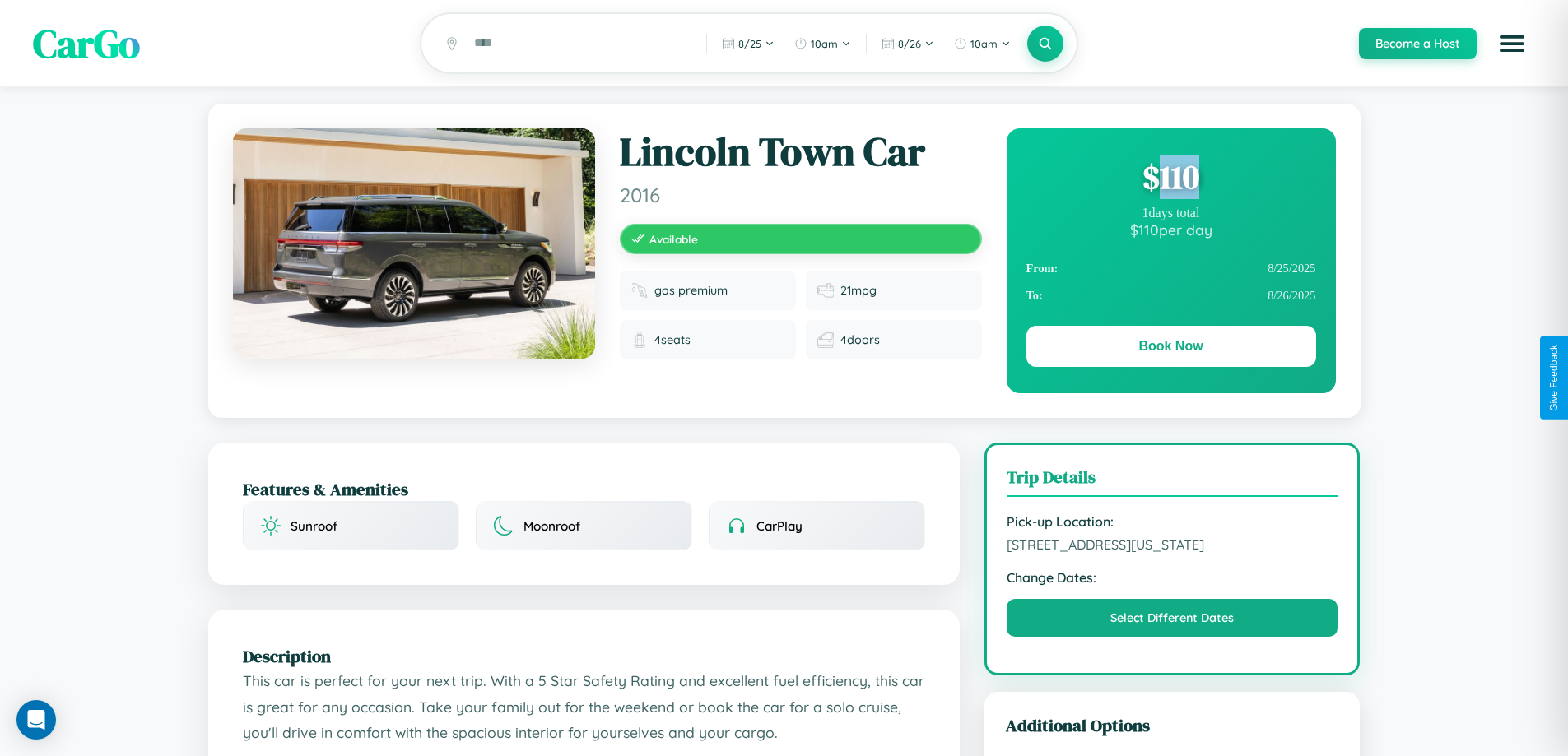
click at [1170, 179] on div "$ 110" at bounding box center [1171, 176] width 290 height 44
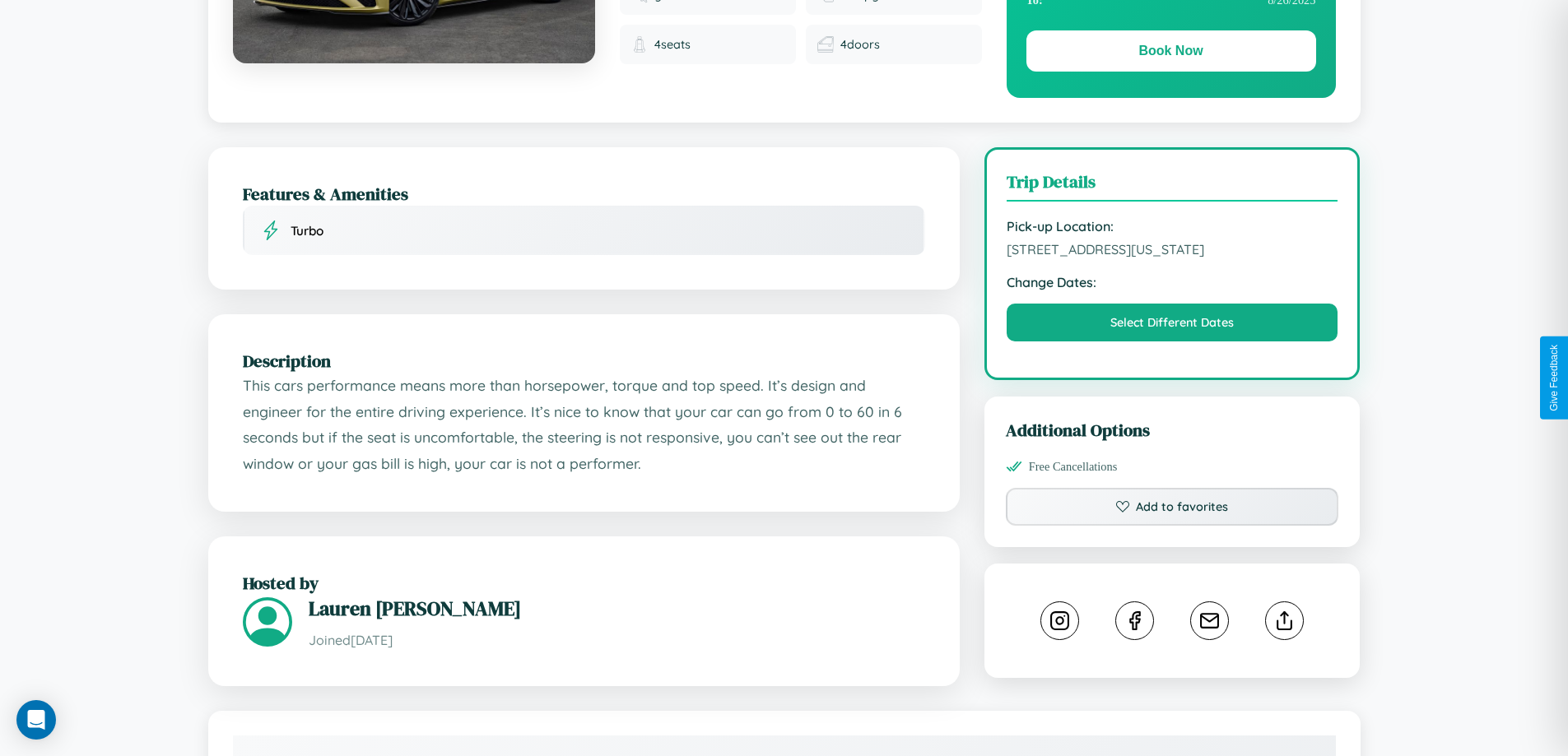
scroll to position [427, 0]
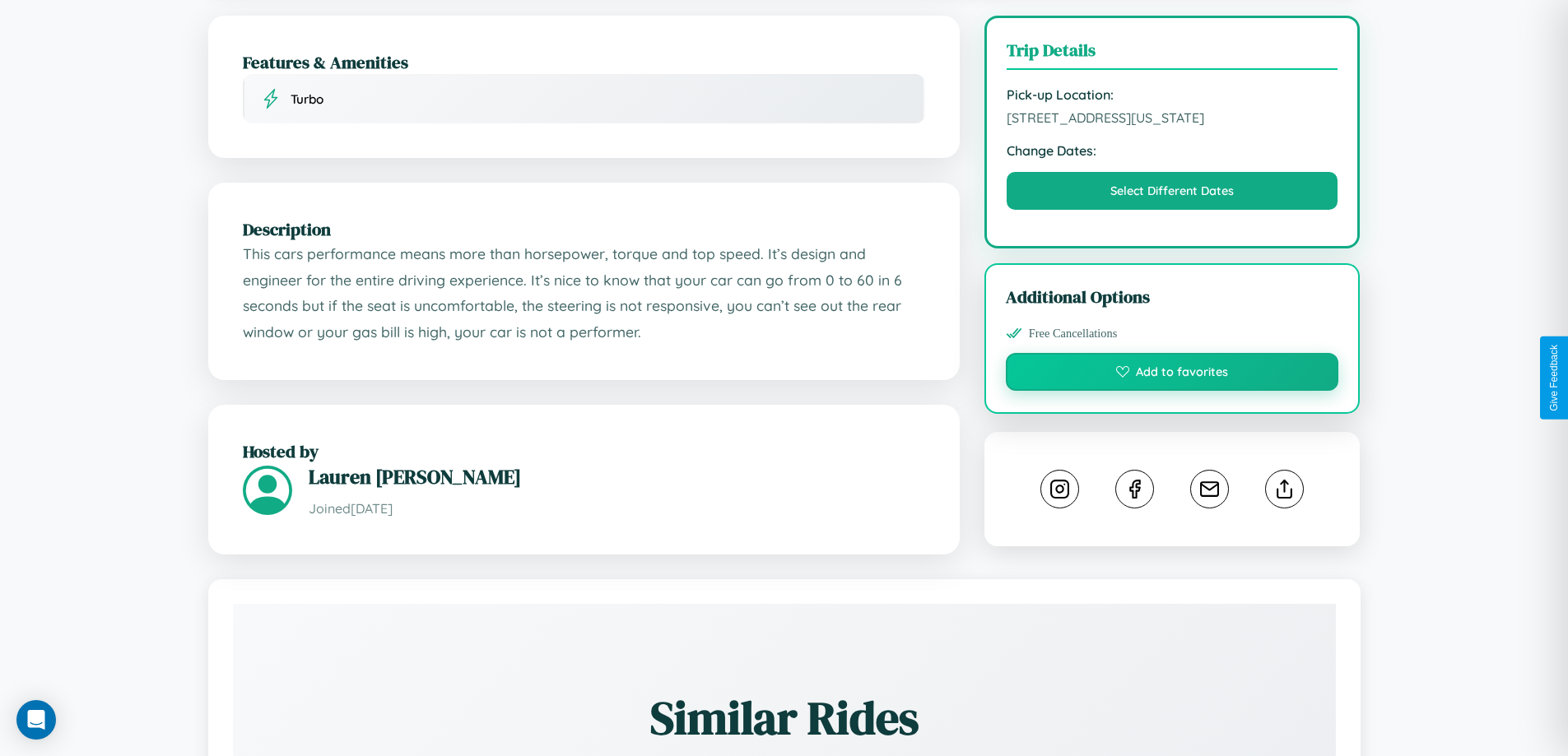
click at [1172, 374] on button "Add to favorites" at bounding box center [1172, 371] width 333 height 37
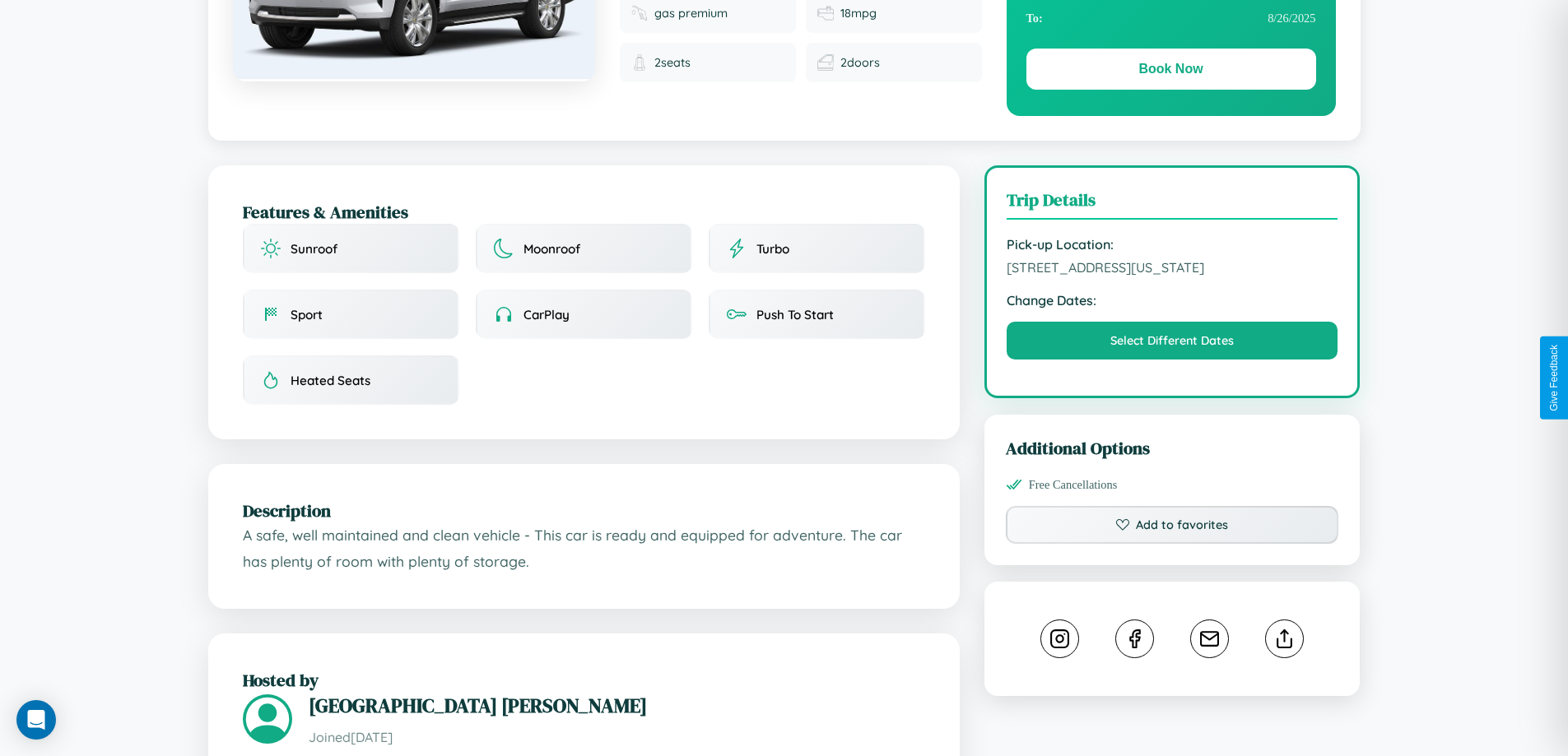
scroll to position [540, 0]
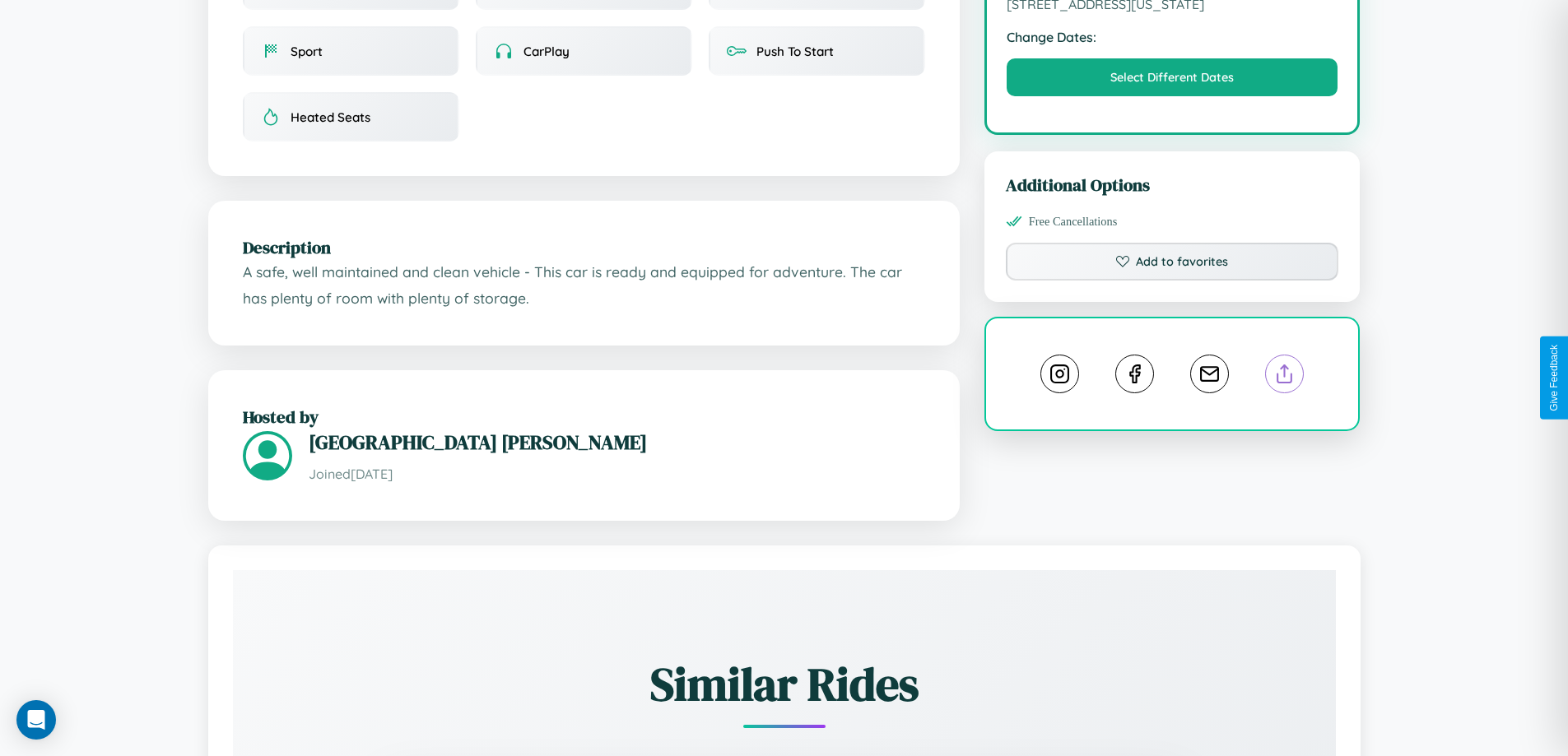
click at [1284, 377] on line at bounding box center [1284, 371] width 0 height 12
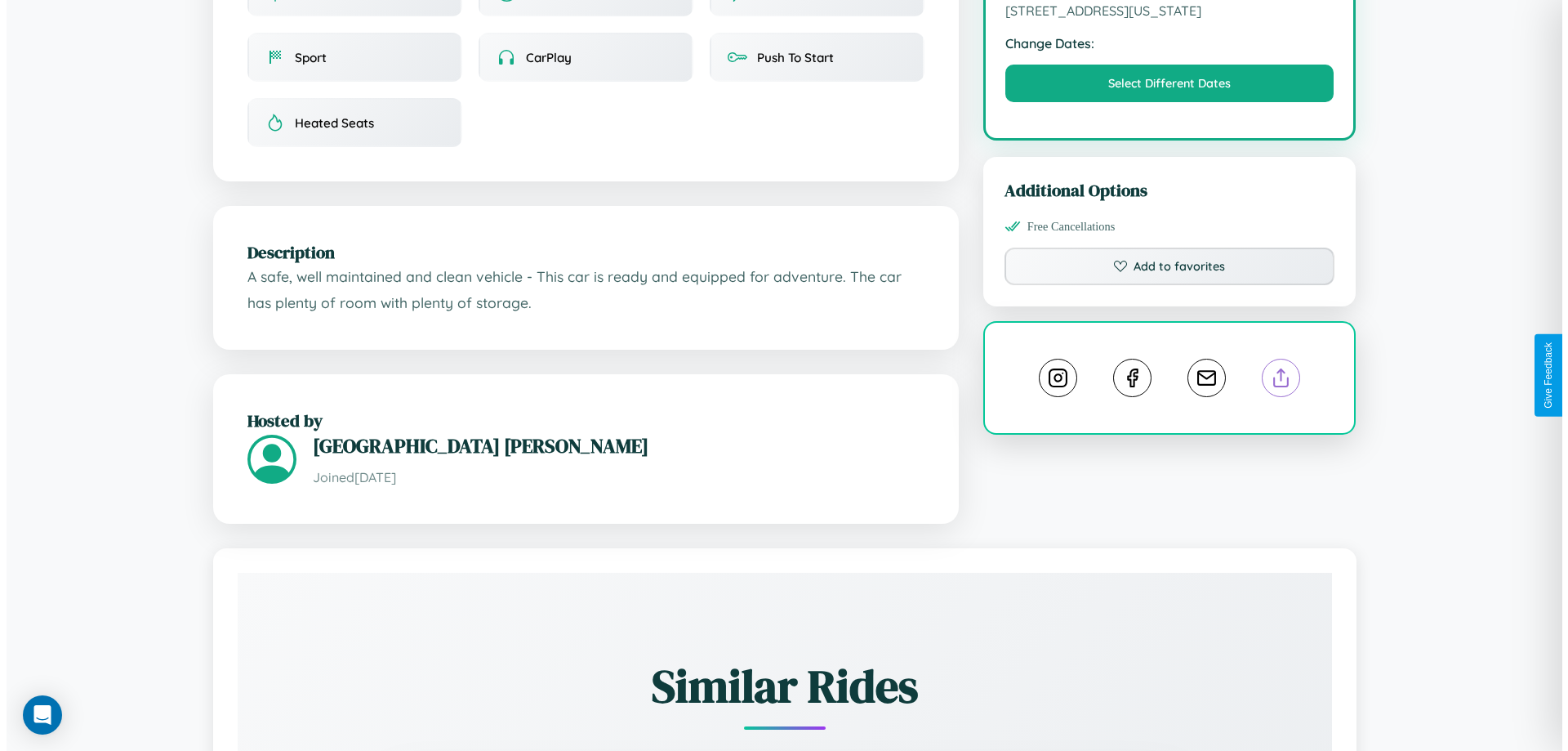
scroll to position [0, 0]
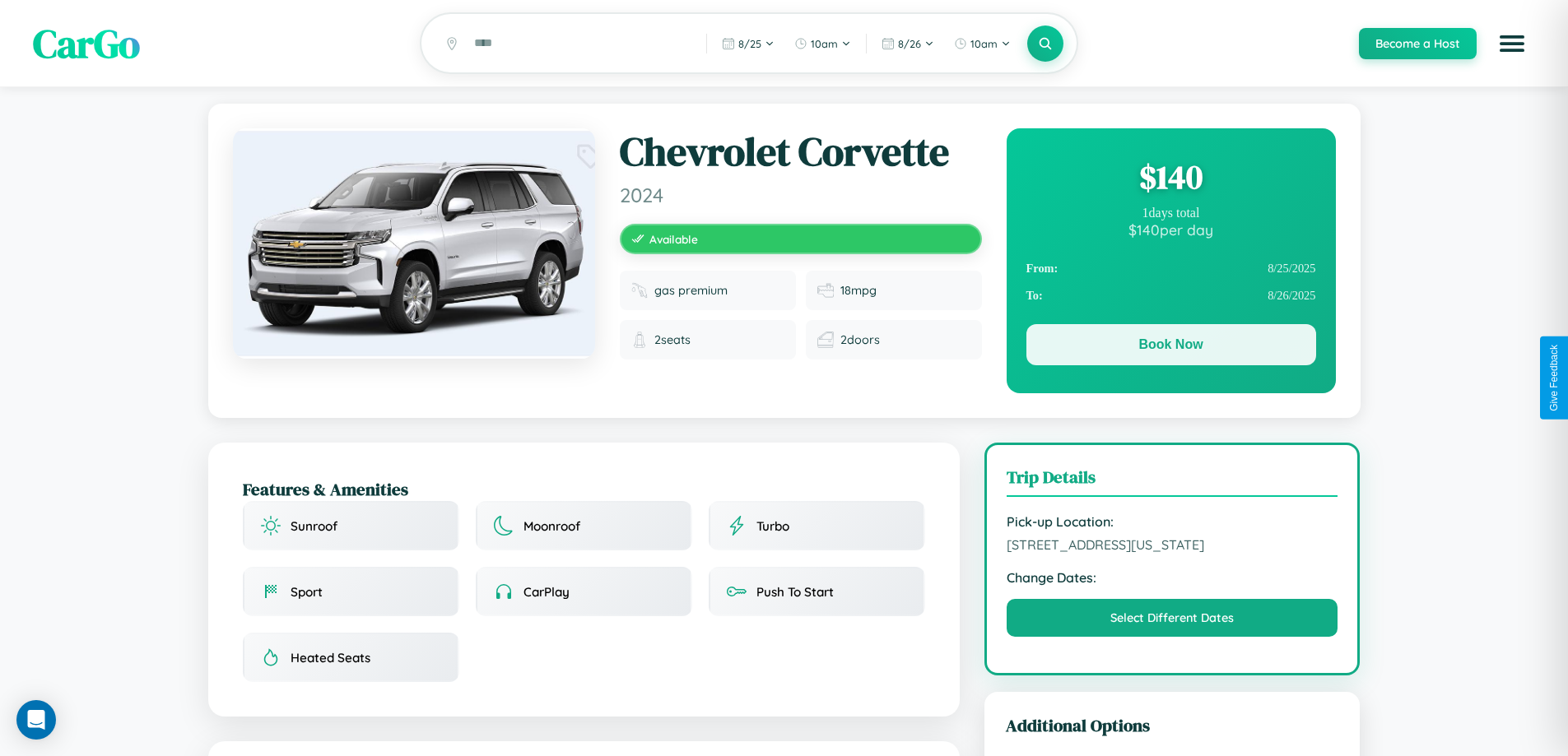
click at [1170, 347] on button "Book Now" at bounding box center [1171, 345] width 290 height 41
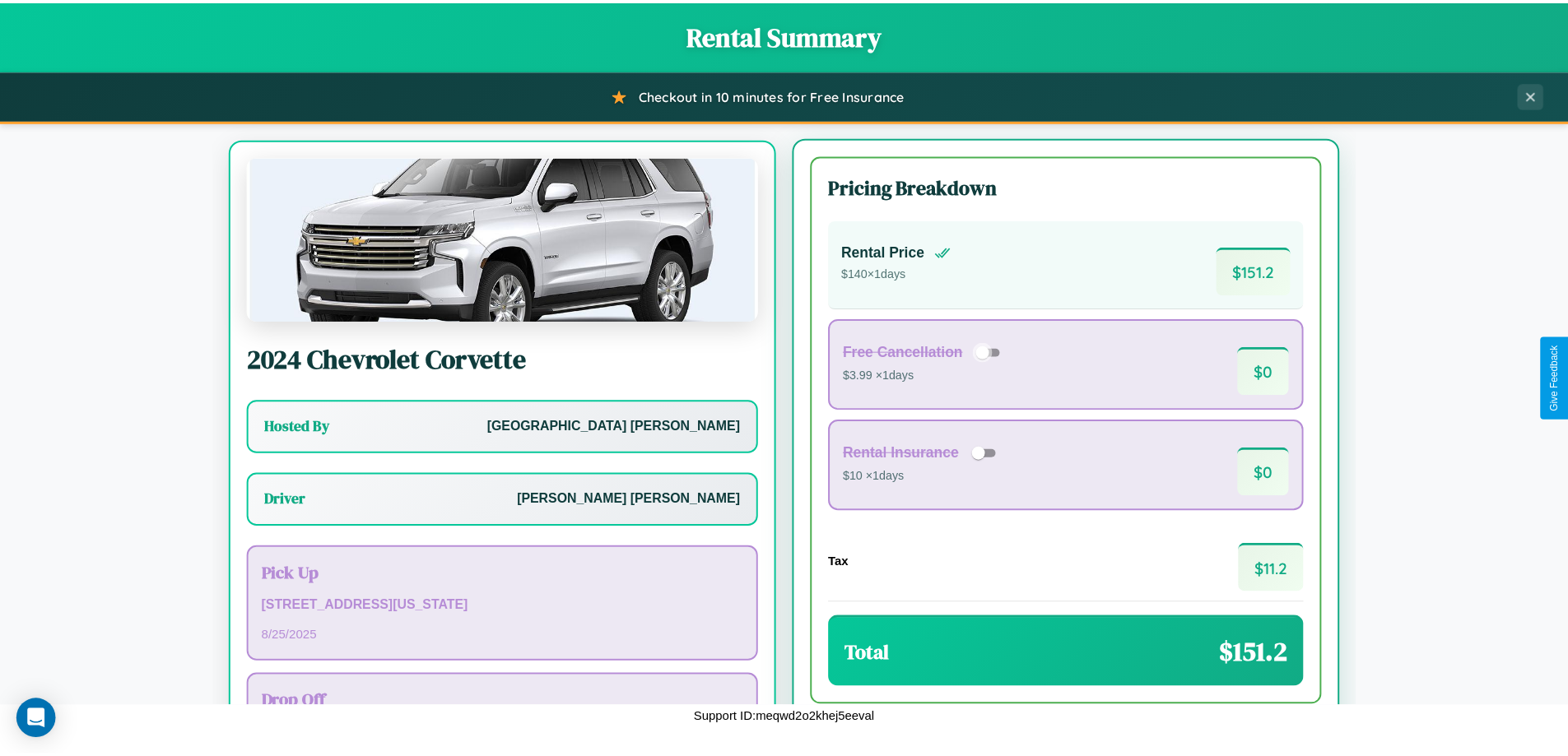
scroll to position [77, 0]
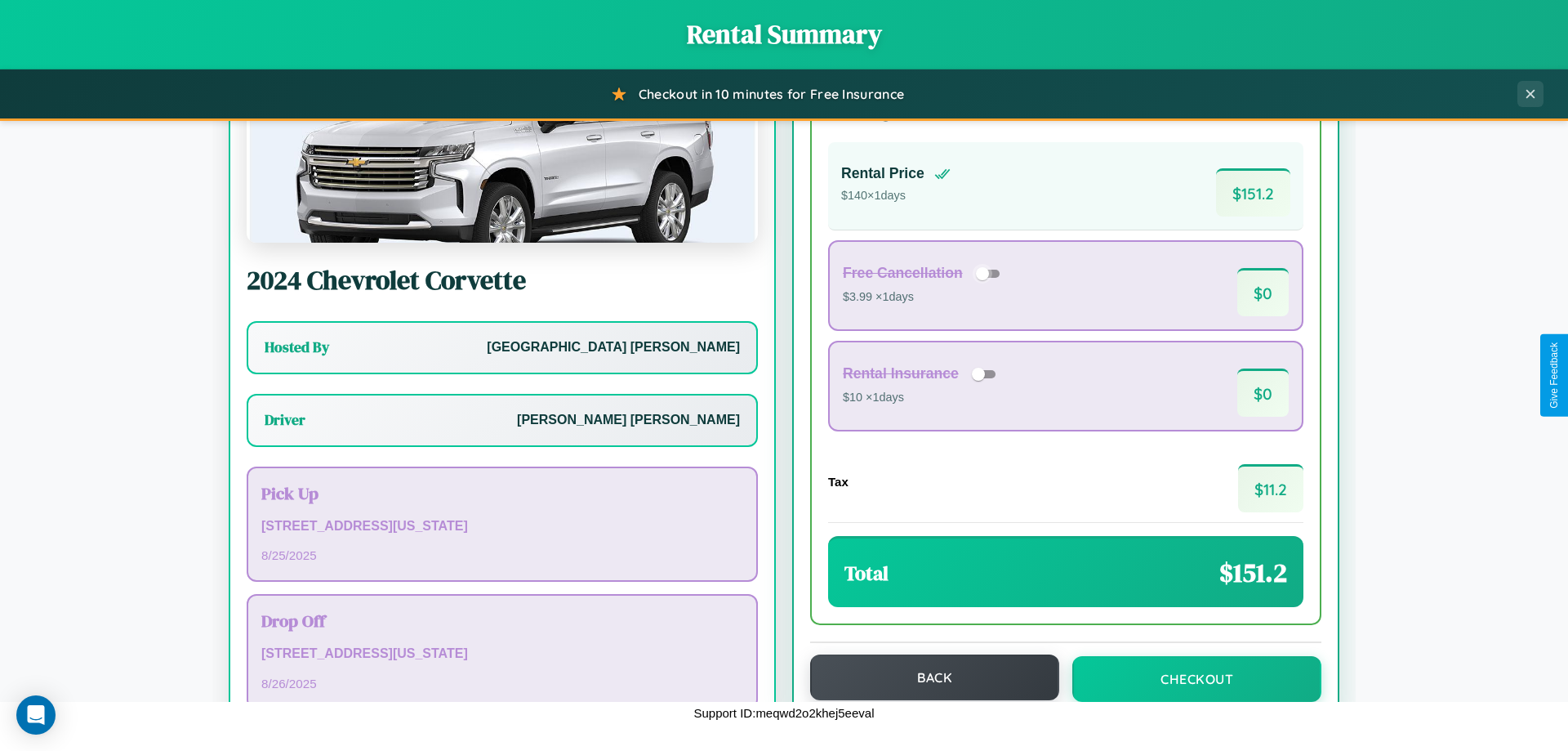
click at [927, 679] on button "Back" at bounding box center [935, 677] width 249 height 46
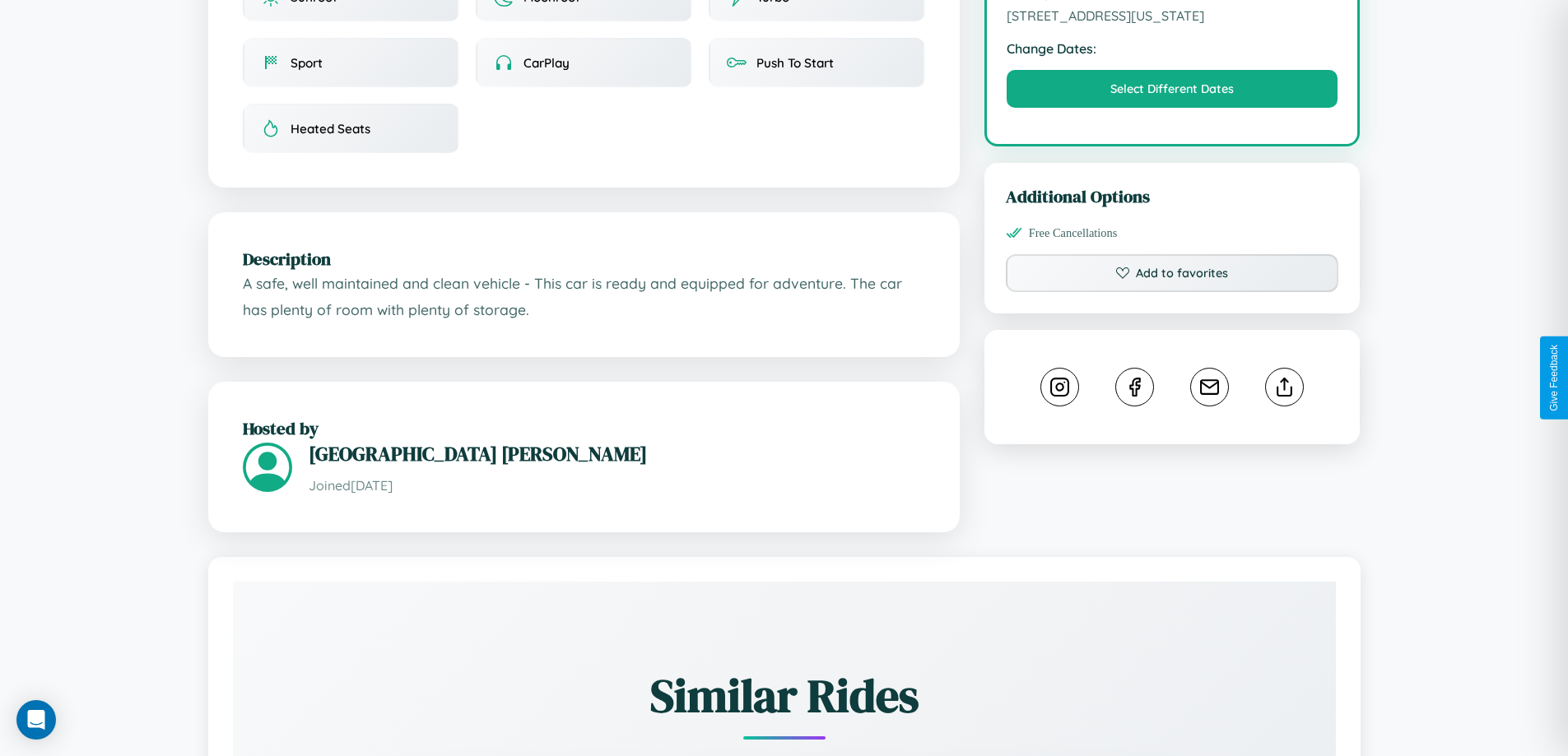
scroll to position [540, 0]
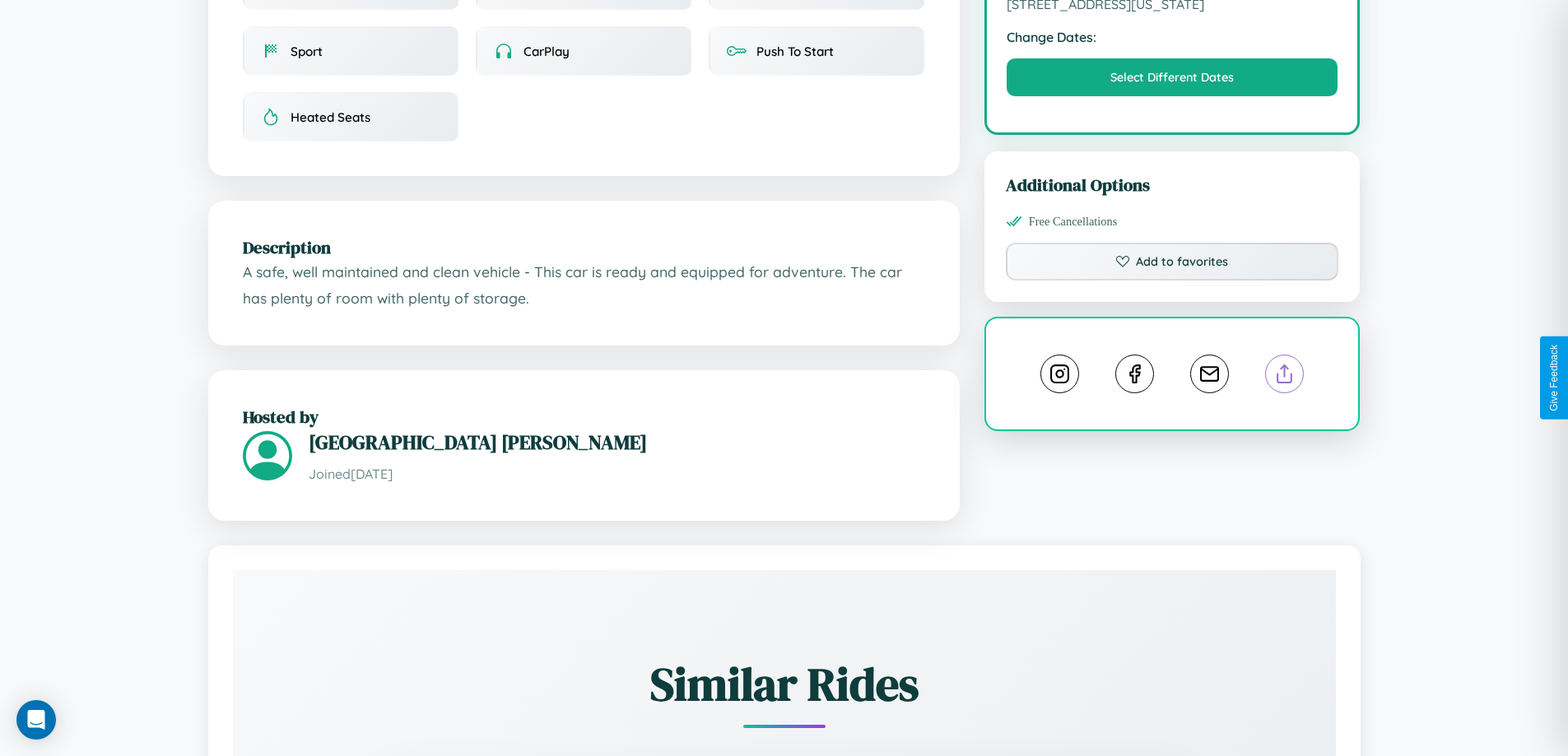
click at [1284, 376] on line at bounding box center [1284, 371] width 0 height 12
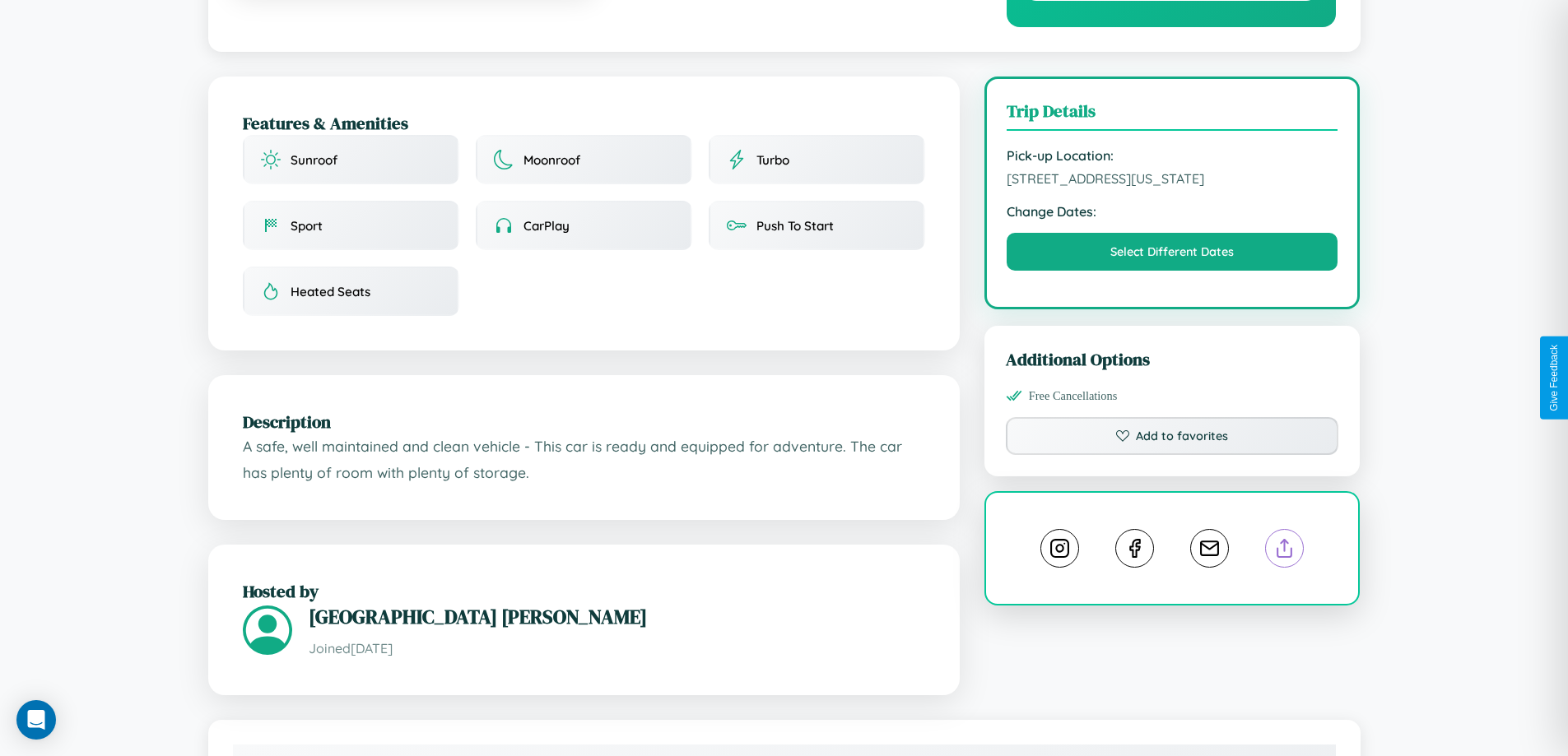
scroll to position [169, 0]
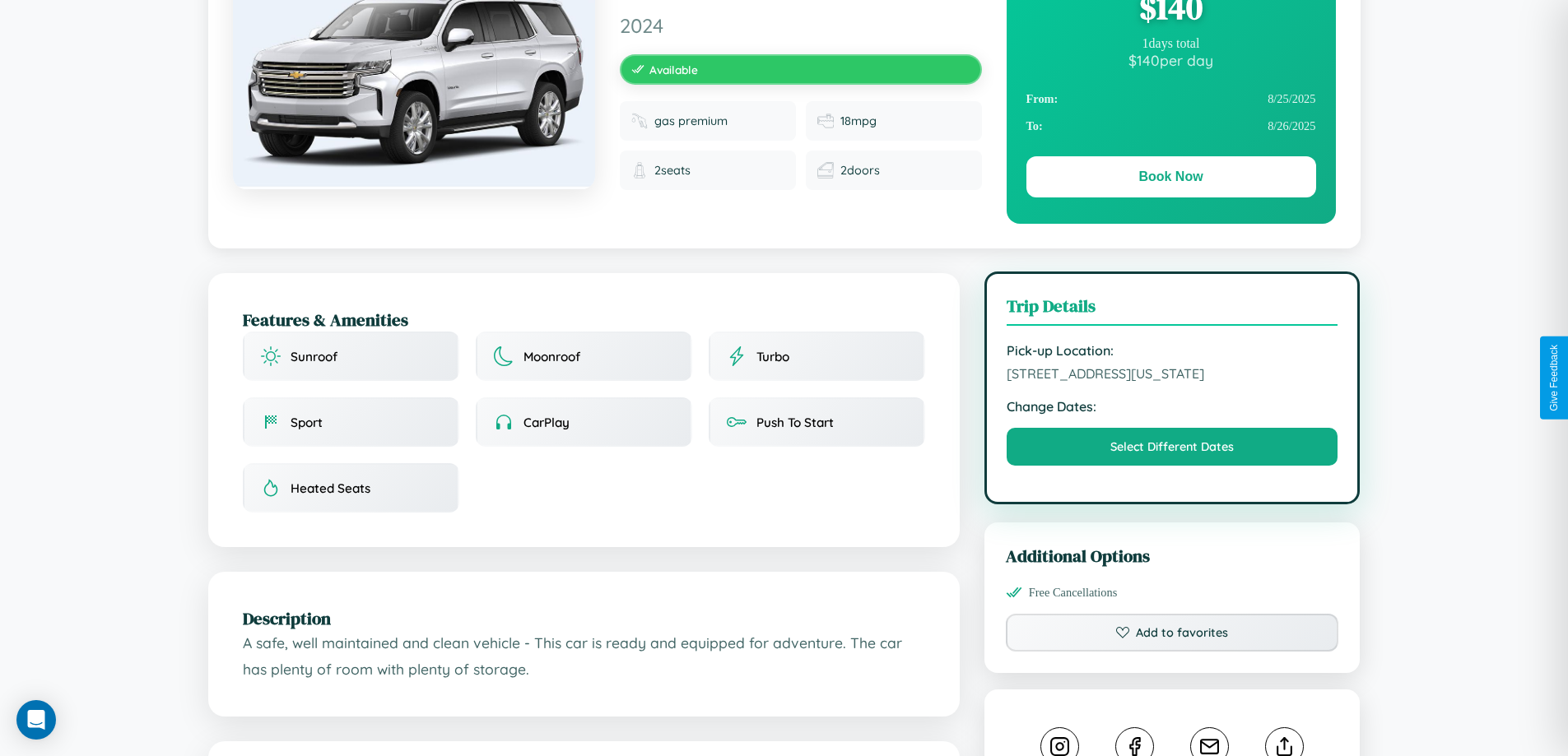
click at [1172, 376] on span "8861 Union Street Atlanta Georgia 41167 United States" at bounding box center [1172, 373] width 332 height 17
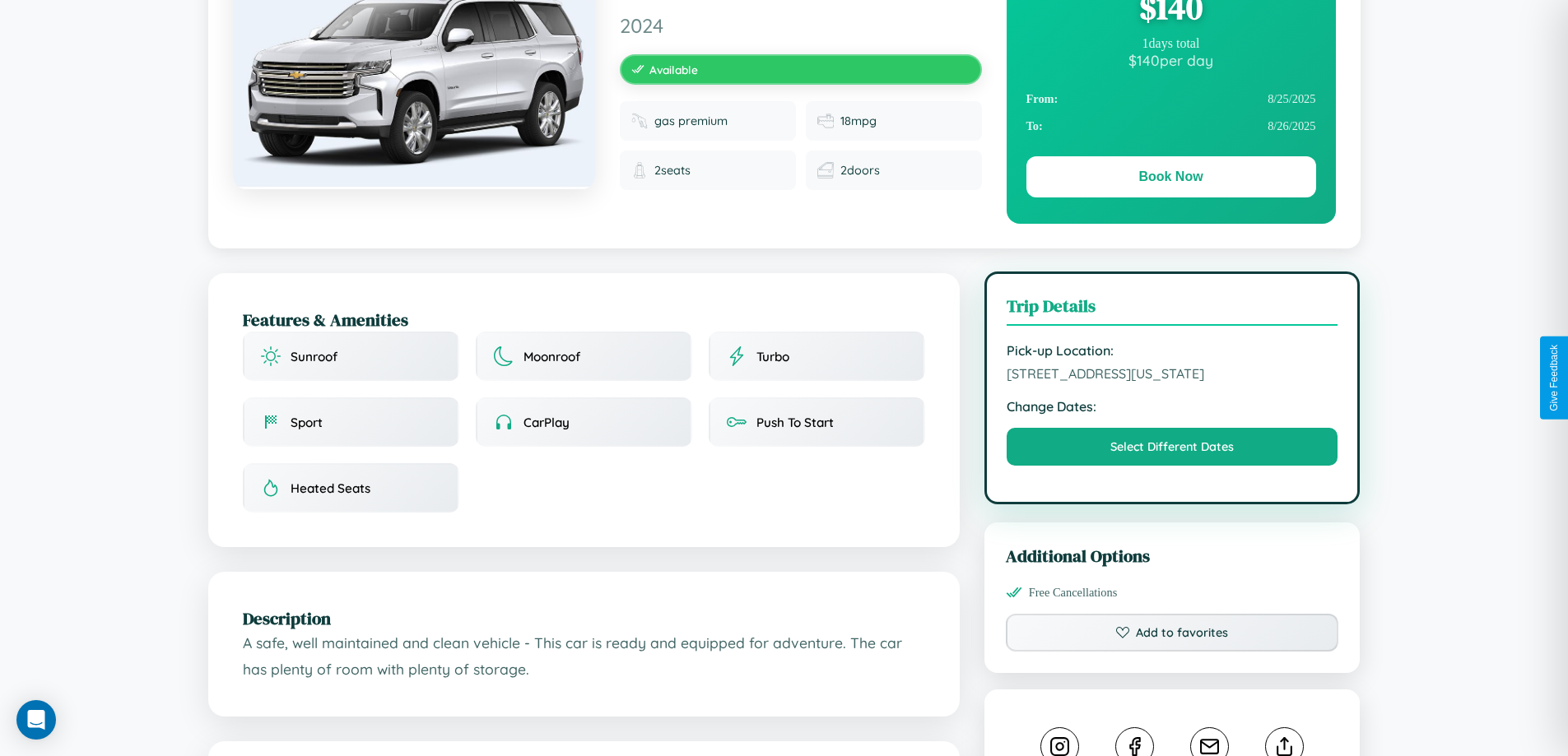
click at [1172, 376] on span "8861 Union Street Atlanta Georgia 41167 United States" at bounding box center [1172, 373] width 332 height 17
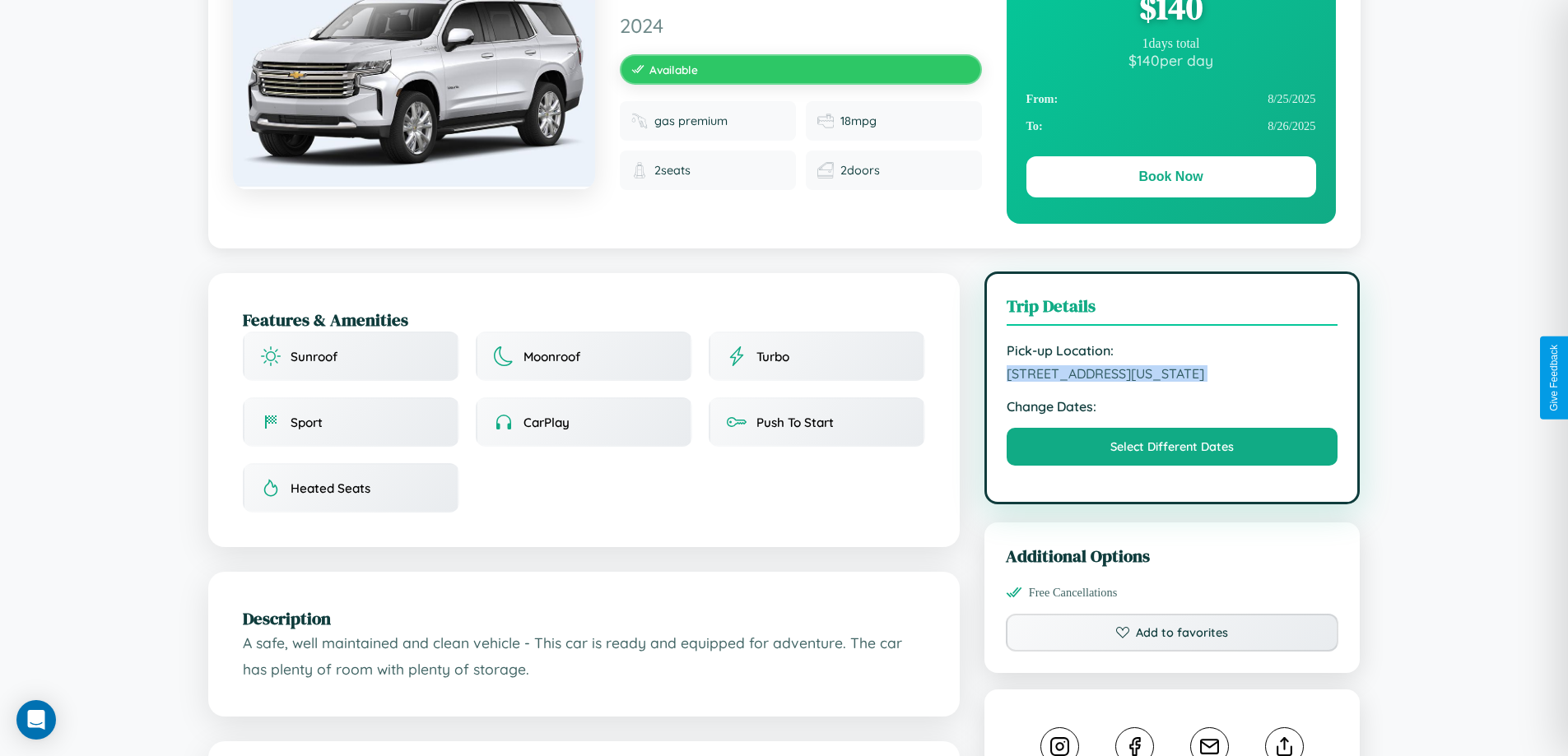
click at [1172, 376] on span "8861 Union Street Atlanta Georgia 41167 United States" at bounding box center [1172, 373] width 332 height 17
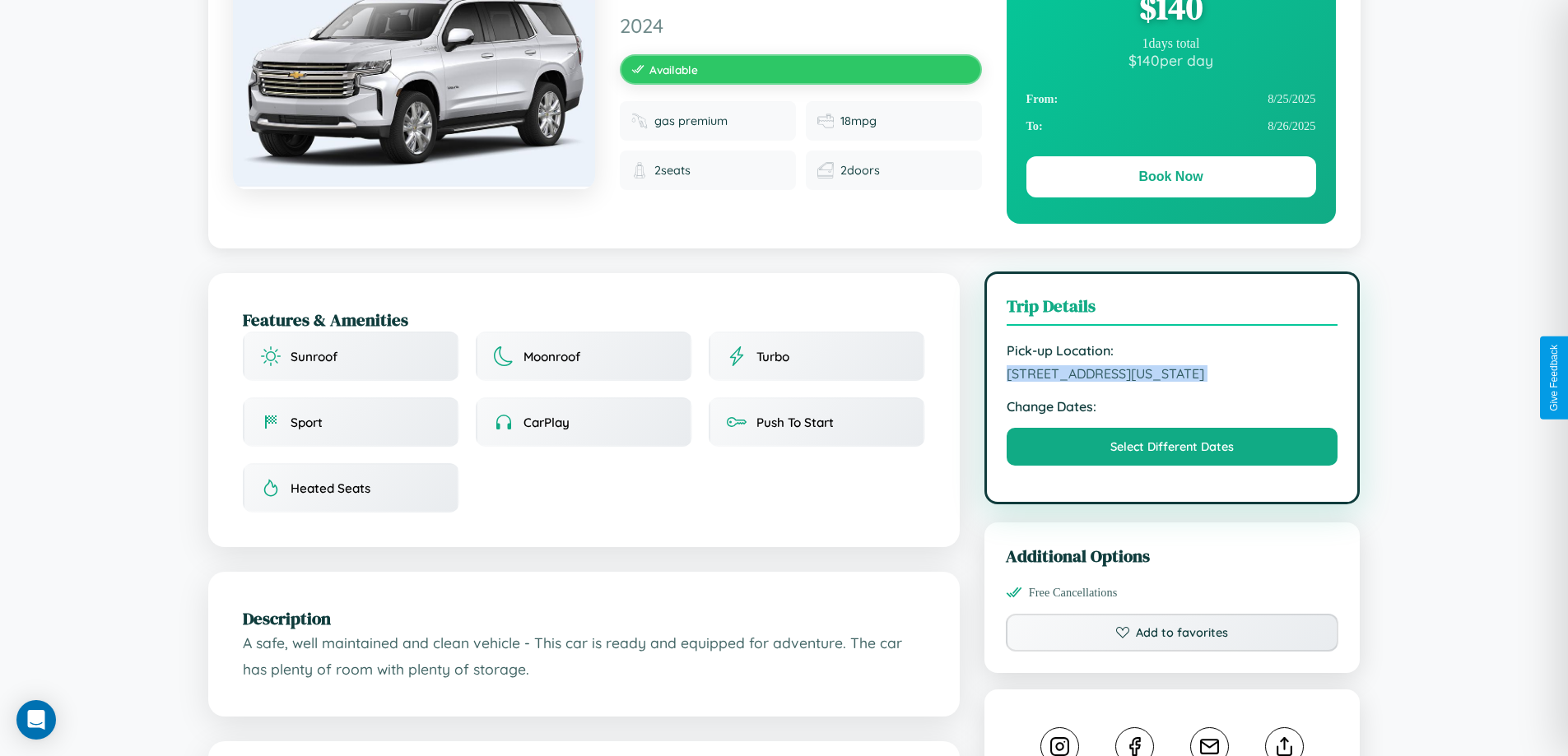
click at [1172, 376] on span "8861 Union Street Atlanta Georgia 41167 United States" at bounding box center [1172, 373] width 332 height 17
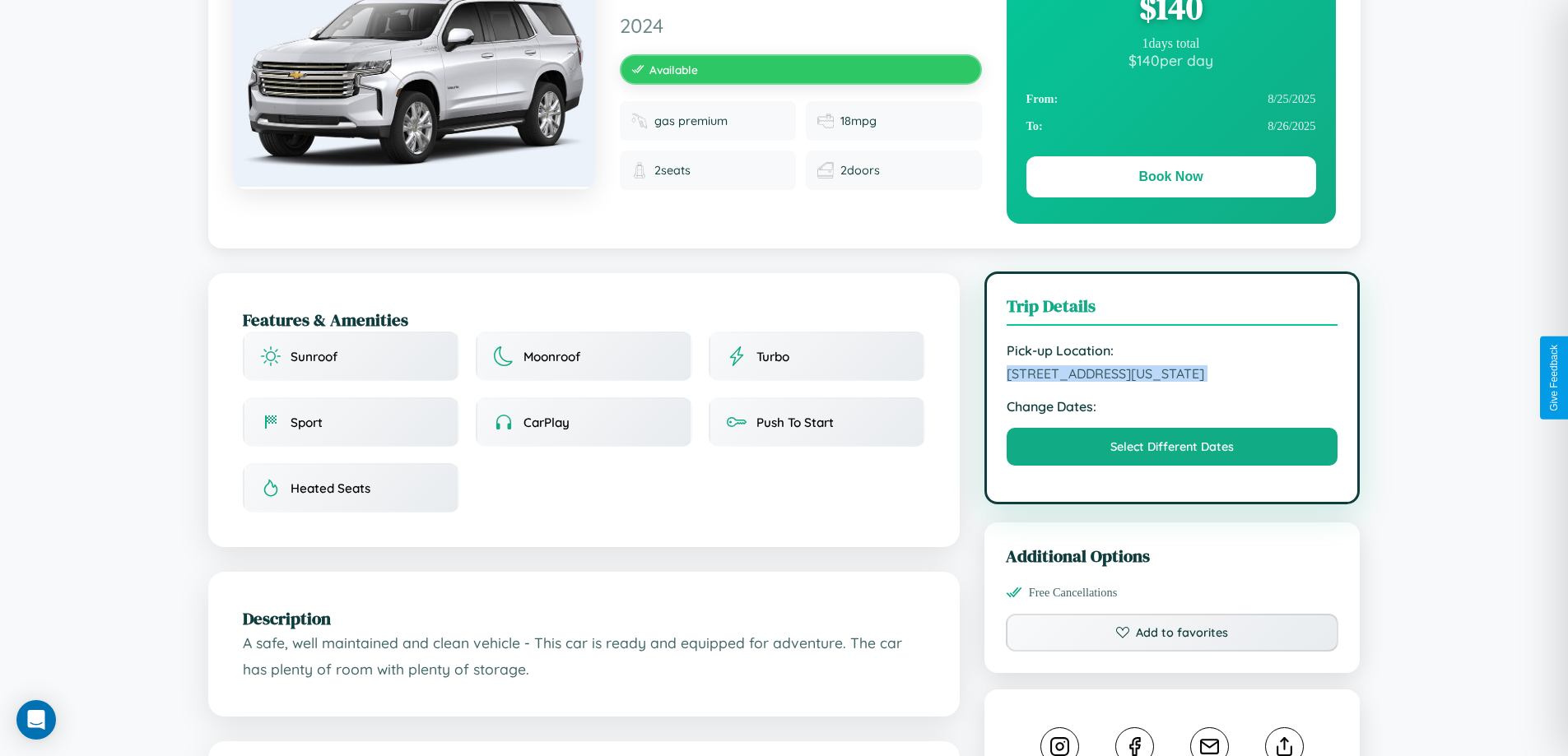
click at [1172, 376] on span "8861 Union Street Atlanta Georgia 41167 United States" at bounding box center [1172, 373] width 332 height 17
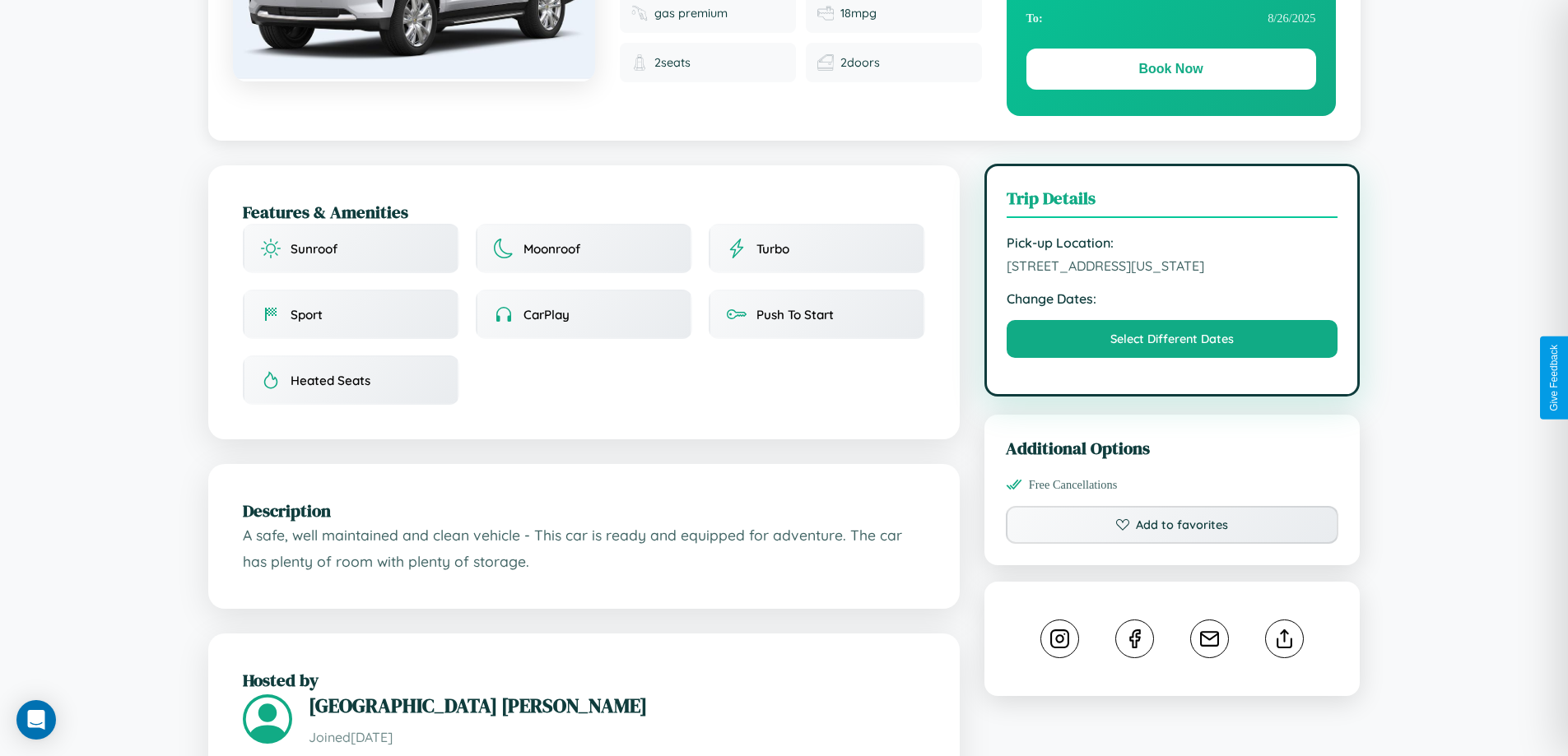
scroll to position [427, 0]
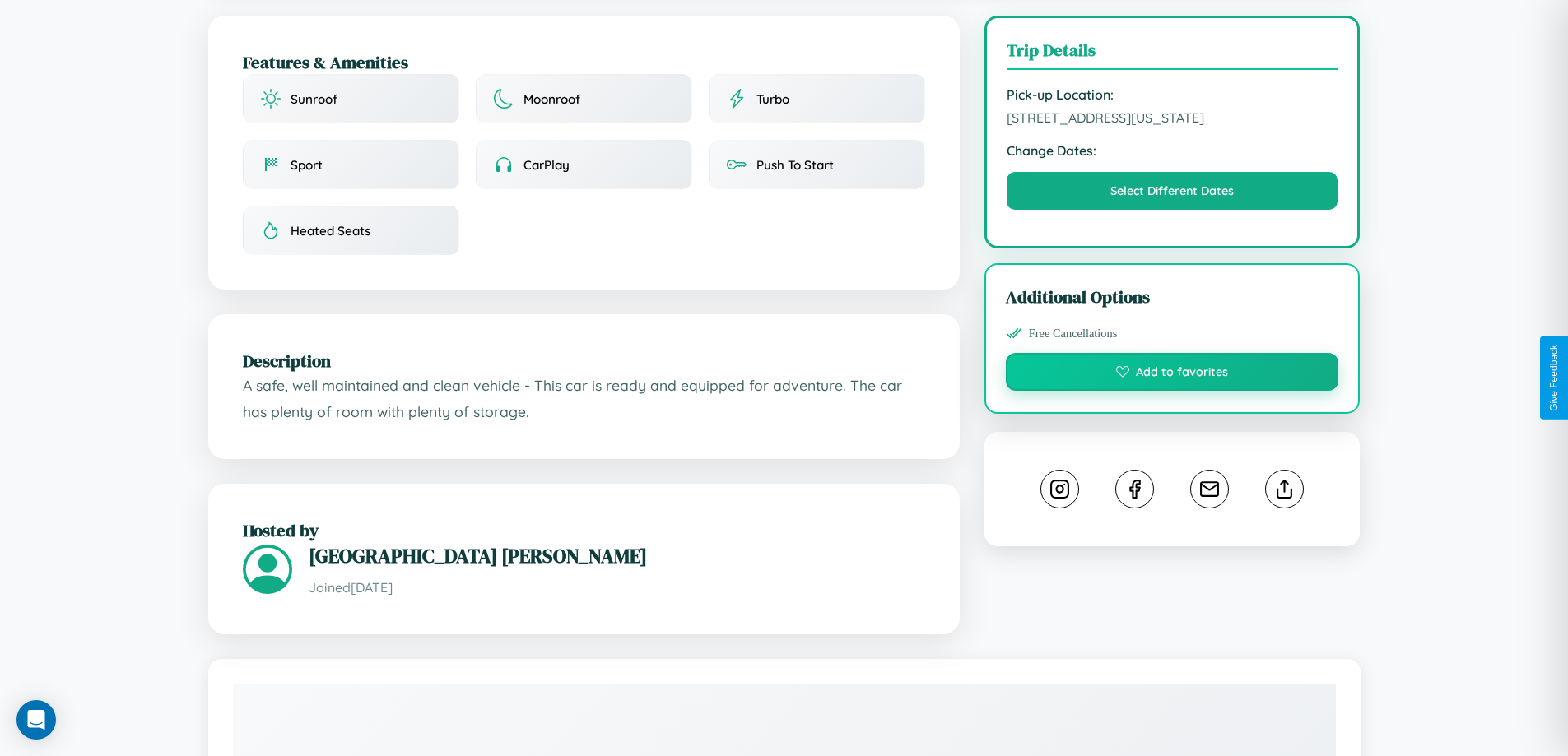
click at [1172, 374] on button "Add to favorites" at bounding box center [1172, 371] width 333 height 37
